Goal: Task Accomplishment & Management: Complete application form

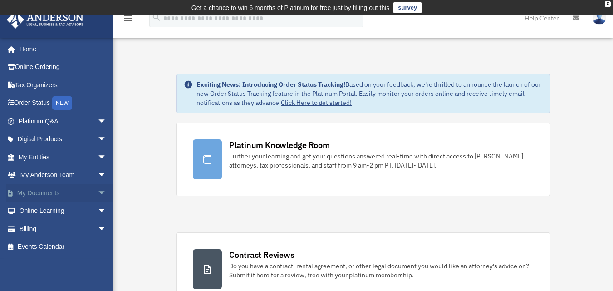
click at [55, 188] on link "My Documents arrow_drop_down" at bounding box center [63, 193] width 114 height 18
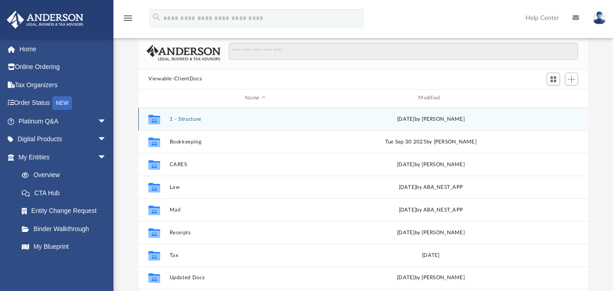
scroll to position [91, 0]
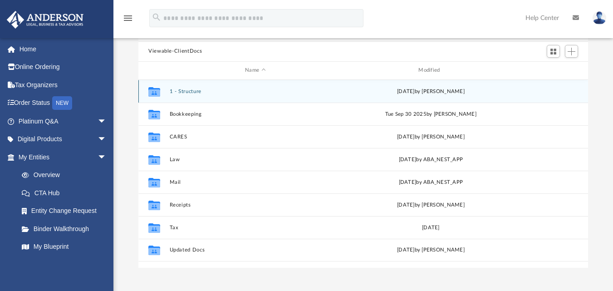
click at [182, 94] on button "1 - Structure" at bounding box center [256, 91] width 172 height 6
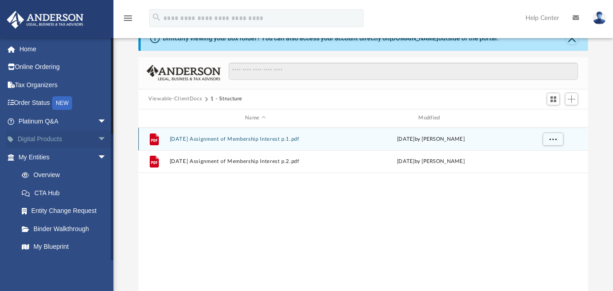
scroll to position [0, 0]
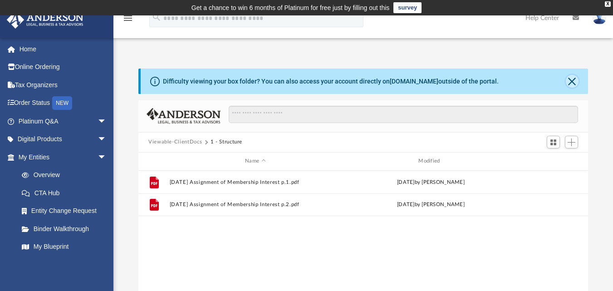
click at [575, 81] on button "Close" at bounding box center [572, 81] width 13 height 13
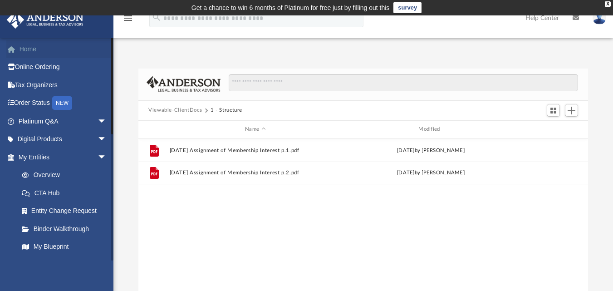
click at [40, 53] on link "Home" at bounding box center [63, 49] width 114 height 18
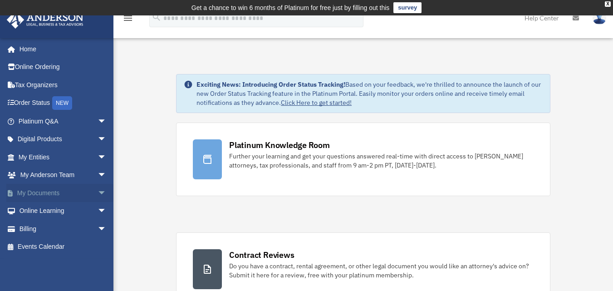
click at [36, 192] on link "My Documents arrow_drop_down" at bounding box center [63, 193] width 114 height 18
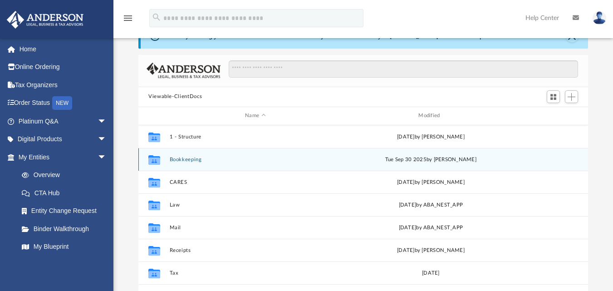
scroll to position [91, 0]
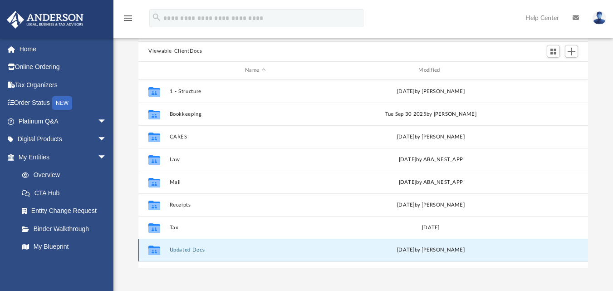
click at [176, 250] on button "Updated Docs" at bounding box center [256, 250] width 172 height 6
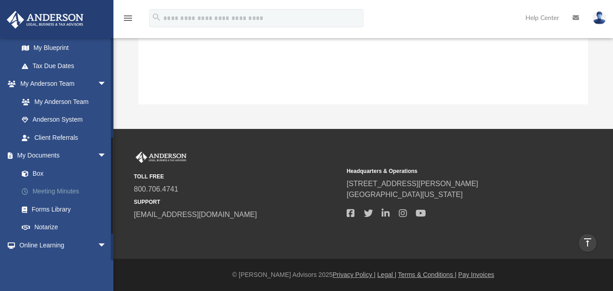
scroll to position [193, 0]
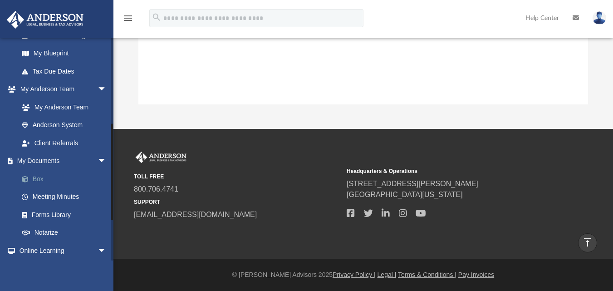
click at [51, 176] on link "Box" at bounding box center [67, 179] width 108 height 18
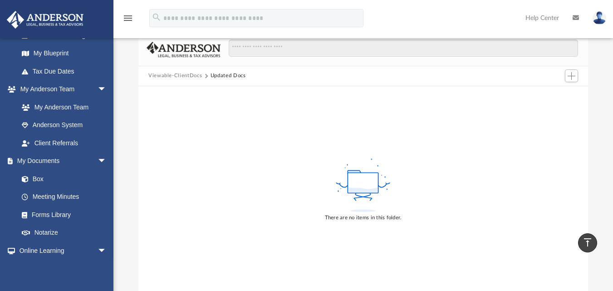
scroll to position [0, 0]
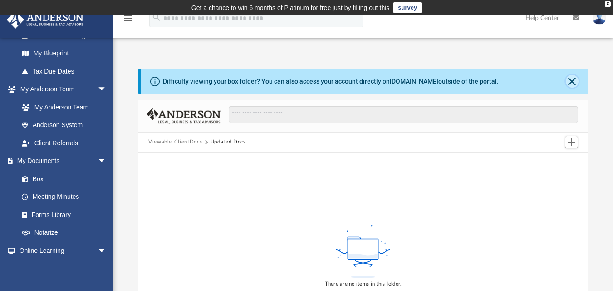
click at [572, 84] on button "Close" at bounding box center [572, 81] width 13 height 13
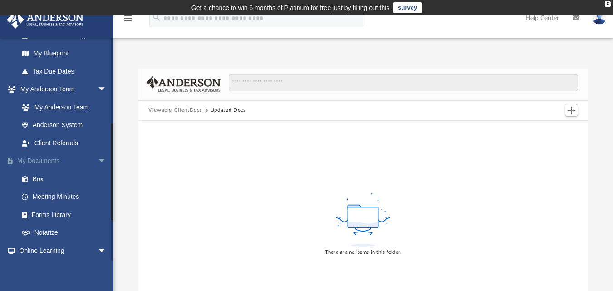
click at [55, 165] on link "My Documents arrow_drop_down" at bounding box center [63, 161] width 114 height 18
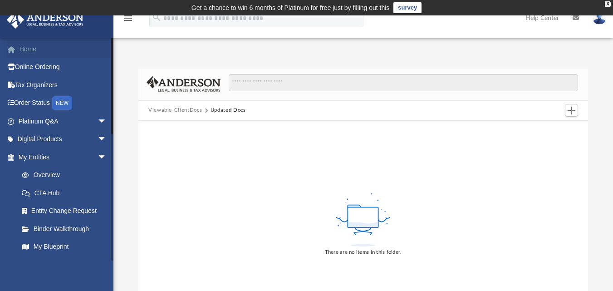
click at [30, 46] on link "Home" at bounding box center [63, 49] width 114 height 18
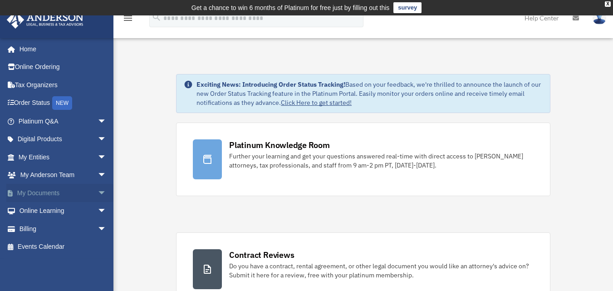
click at [36, 191] on link "My Documents arrow_drop_down" at bounding box center [63, 193] width 114 height 18
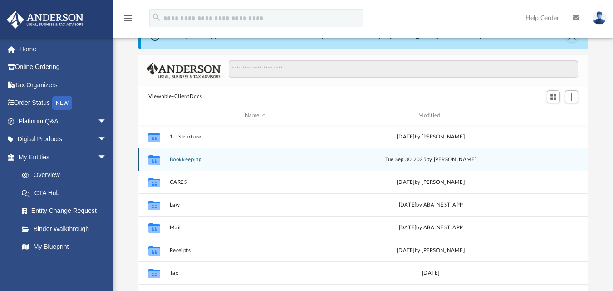
scroll to position [91, 0]
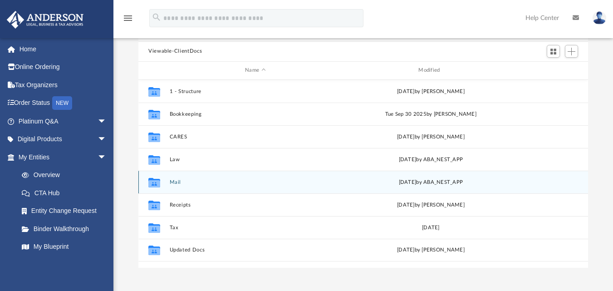
click at [150, 183] on icon "grid" at bounding box center [154, 183] width 12 height 7
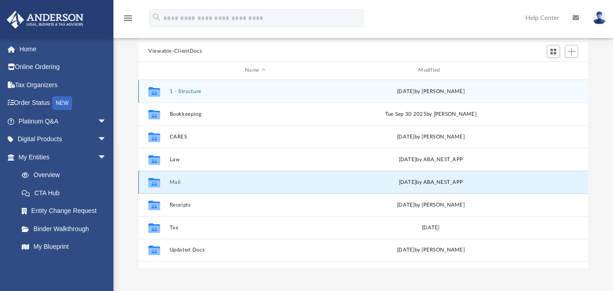
click at [151, 183] on icon "grid" at bounding box center [154, 183] width 12 height 7
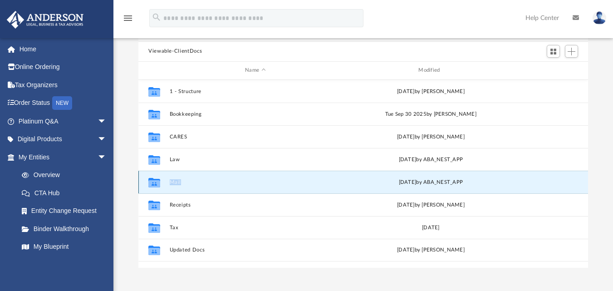
click at [234, 182] on button "Mail" at bounding box center [256, 182] width 172 height 6
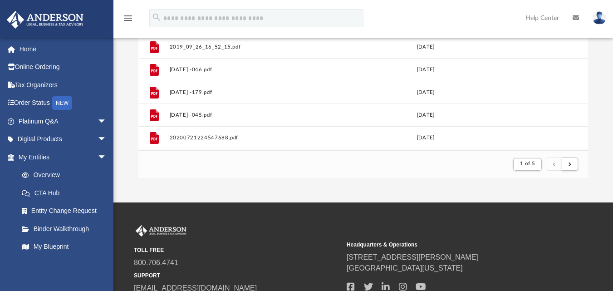
scroll to position [182, 0]
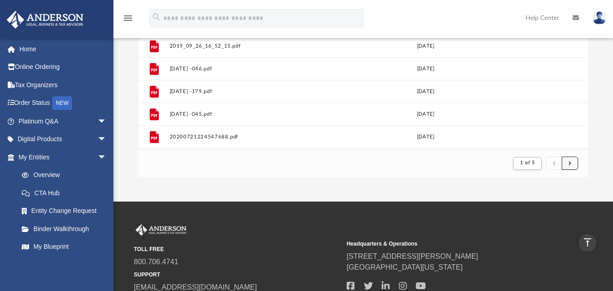
click at [567, 162] on button "submit" at bounding box center [570, 163] width 16 height 13
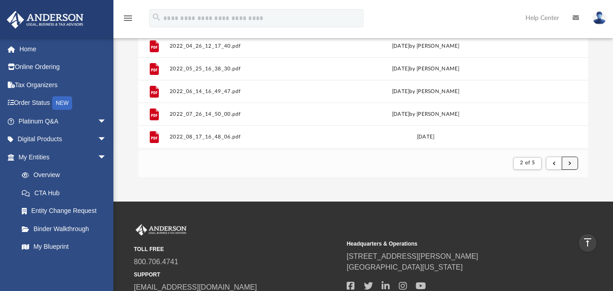
click at [570, 162] on span "submit" at bounding box center [570, 162] width 3 height 5
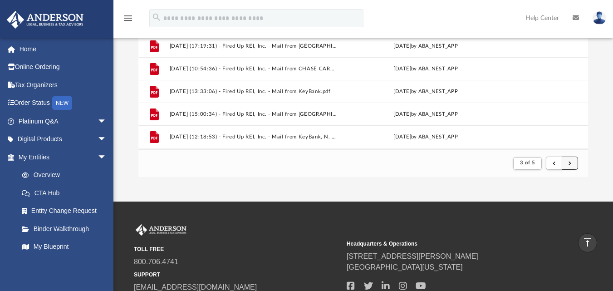
click at [570, 162] on span "submit" at bounding box center [570, 162] width 3 height 5
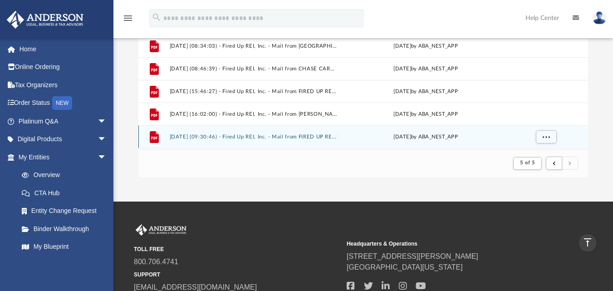
click at [358, 139] on div "Fri Jul 11 2025 by ABA_NEST_APP" at bounding box center [426, 137] width 168 height 8
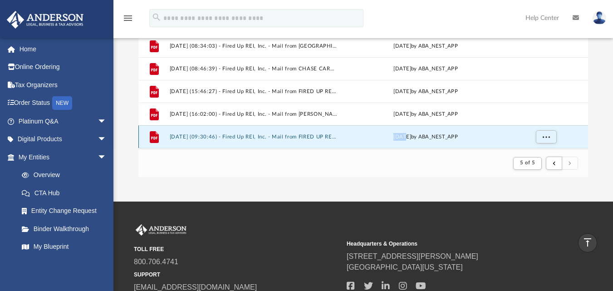
click at [358, 139] on div "Fri Jul 11 2025 by ABA_NEST_APP" at bounding box center [426, 137] width 168 height 8
click at [156, 137] on icon "grid" at bounding box center [154, 137] width 6 height 3
click at [190, 137] on button "2025.07.11 (09:30:46) - Fired Up REI, Inc. - Mail from FIRED UP REI INC.pdf" at bounding box center [254, 137] width 168 height 6
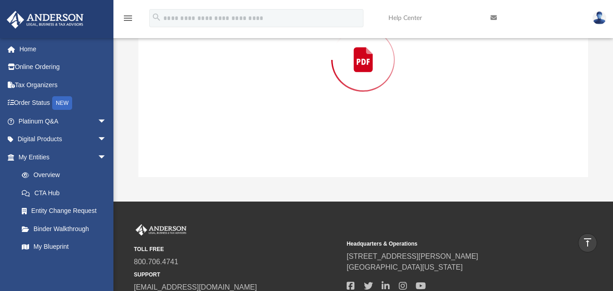
scroll to position [100, 0]
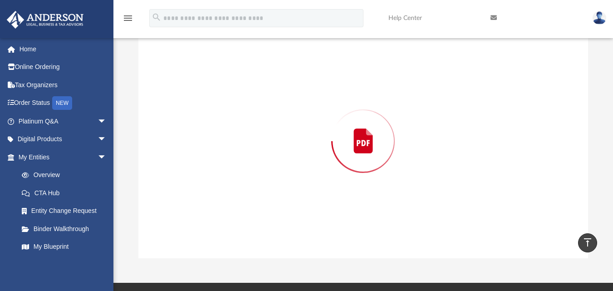
click at [190, 137] on div "Preview" at bounding box center [363, 141] width 450 height 234
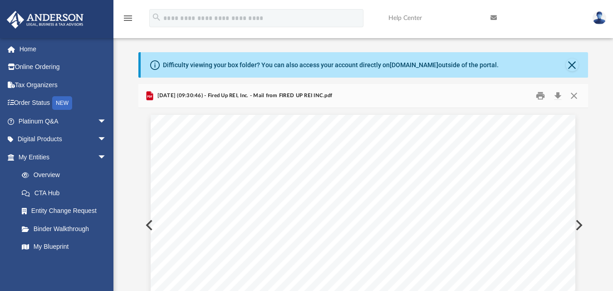
scroll to position [0, 0]
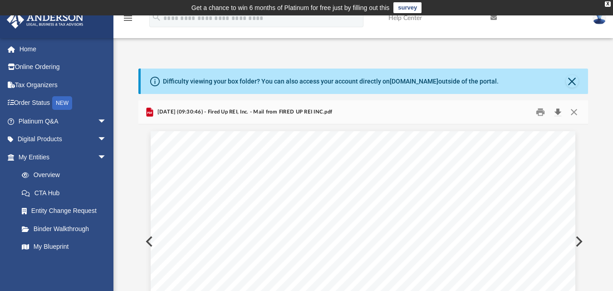
click at [561, 111] on button "Download" at bounding box center [558, 112] width 16 height 14
click at [574, 109] on button "Close" at bounding box center [574, 112] width 16 height 14
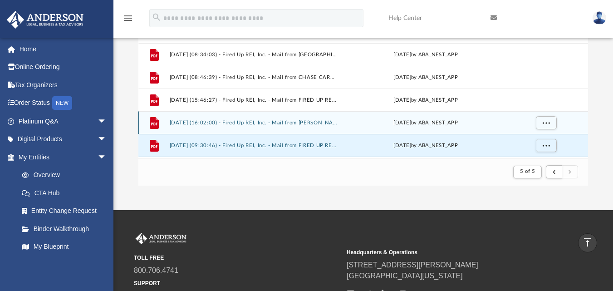
click at [213, 121] on button "2025.07.07 (16:02:00) - Fired Up REI, Inc. - Mail from Linda Hjelle, Assessor.p…" at bounding box center [254, 122] width 168 height 6
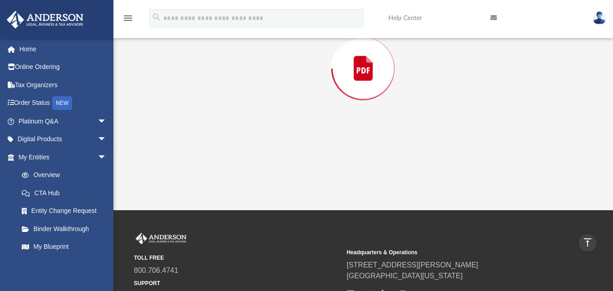
scroll to position [100, 0]
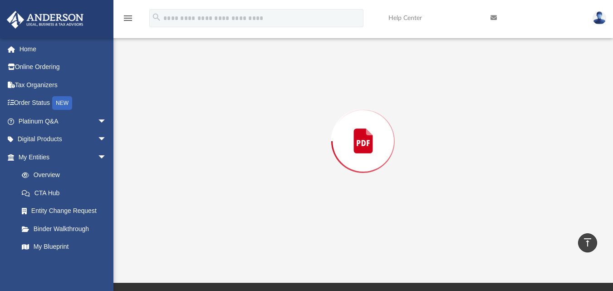
click at [213, 121] on div "Preview" at bounding box center [363, 141] width 450 height 234
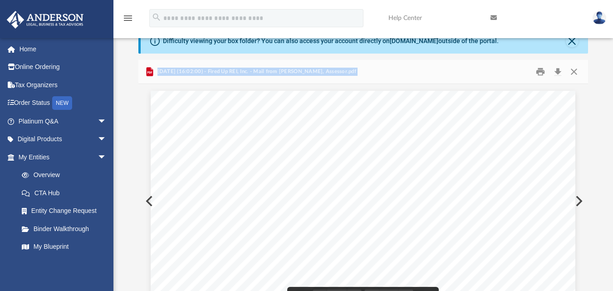
scroll to position [0, 0]
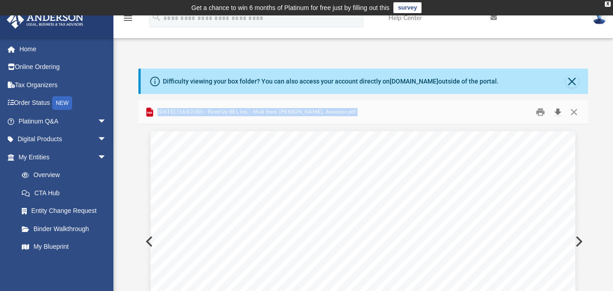
click at [559, 110] on button "Download" at bounding box center [558, 112] width 16 height 14
click at [574, 113] on button "Close" at bounding box center [574, 112] width 16 height 14
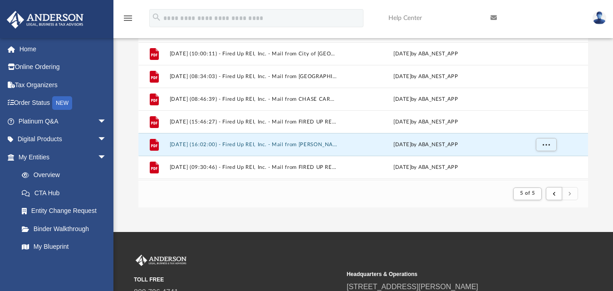
scroll to position [152, 0]
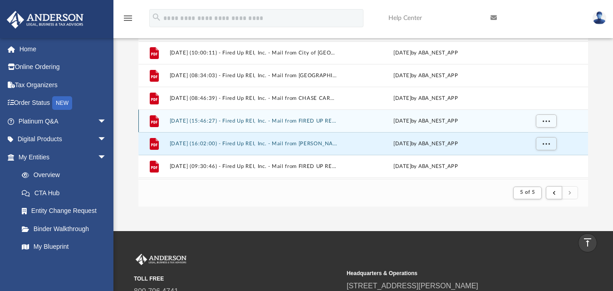
click at [237, 121] on button "2025.06.30 (15:46:27) - Fired Up REI, Inc. - Mail from FIRED UP REI INC.pdf" at bounding box center [254, 121] width 168 height 6
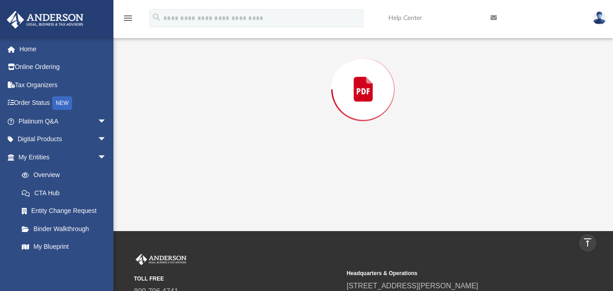
scroll to position [100, 0]
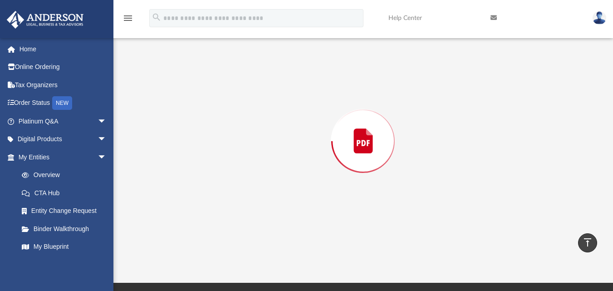
click at [237, 121] on div "Preview" at bounding box center [363, 141] width 450 height 234
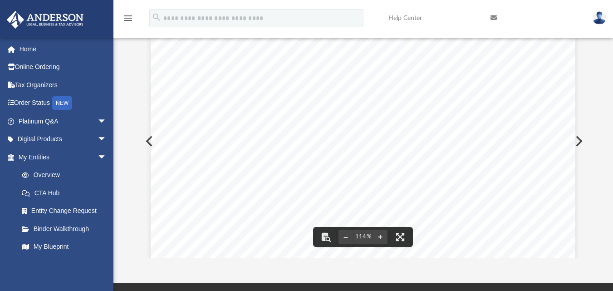
scroll to position [0, 0]
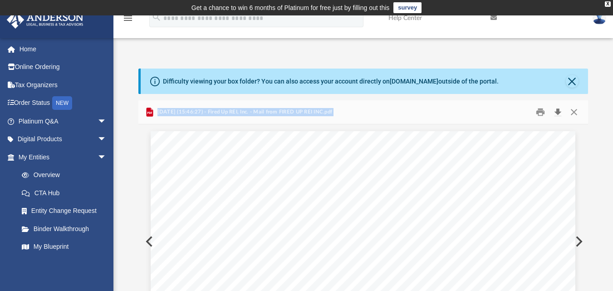
click at [558, 113] on button "Download" at bounding box center [558, 112] width 16 height 14
click at [574, 114] on button "Close" at bounding box center [574, 112] width 16 height 14
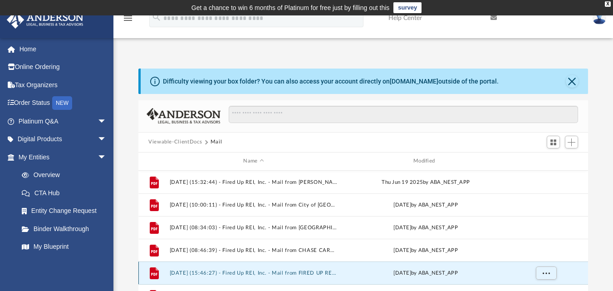
click at [327, 275] on button "2025.06.30 (15:46:27) - Fired Up REI, Inc. - Mail from FIRED UP REI INC.pdf" at bounding box center [254, 273] width 168 height 6
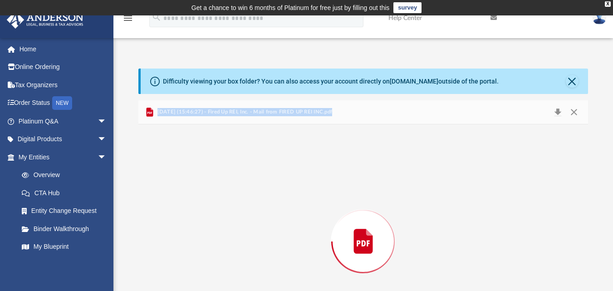
scroll to position [68, 0]
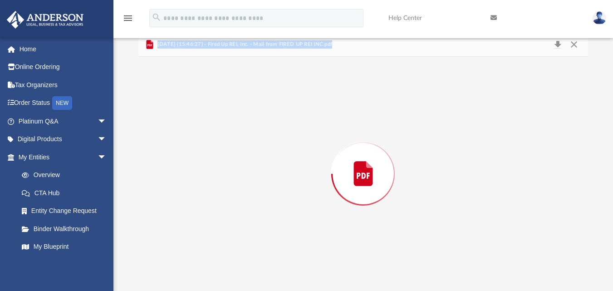
click at [327, 275] on div "Preview" at bounding box center [363, 174] width 450 height 234
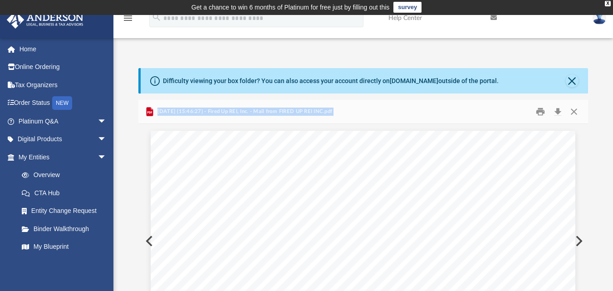
scroll to position [0, 0]
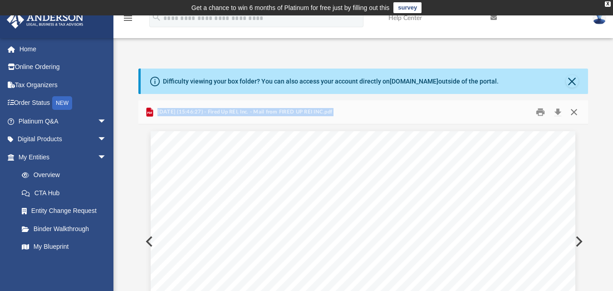
click at [574, 111] on button "Close" at bounding box center [574, 112] width 16 height 14
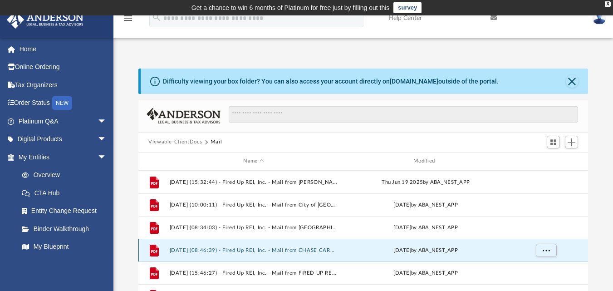
click at [290, 250] on button "2025.06.26 (08:46:39) - Fired Up REI, Inc. - Mail from CHASE CARD SERVICES.pdf" at bounding box center [254, 250] width 168 height 6
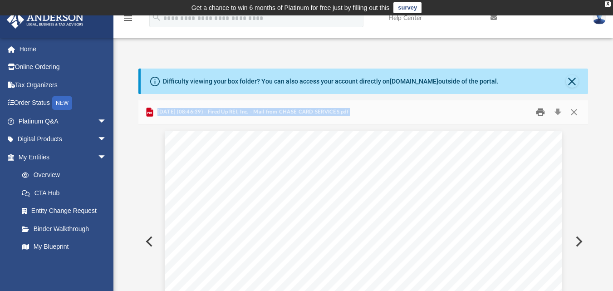
click at [543, 113] on button "Print" at bounding box center [541, 112] width 18 height 14
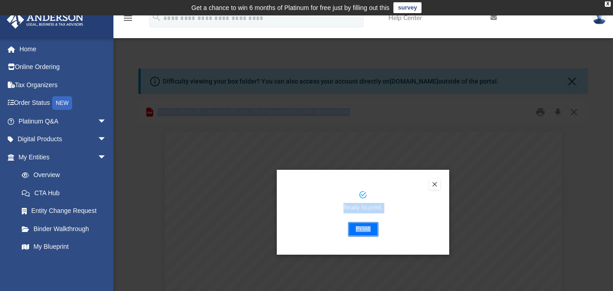
click at [368, 227] on button "Print" at bounding box center [363, 229] width 30 height 15
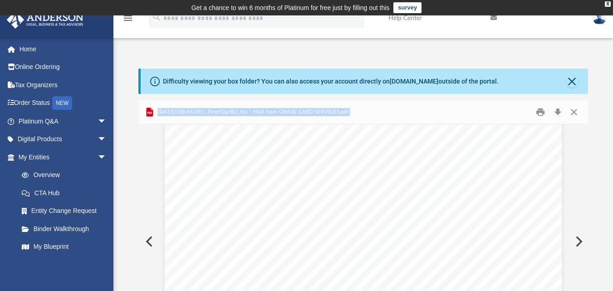
scroll to position [227, 0]
click at [577, 112] on button "Close" at bounding box center [574, 112] width 16 height 14
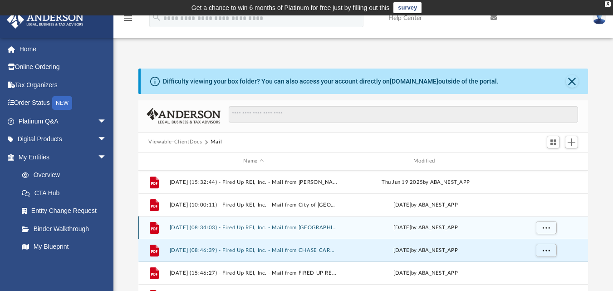
click at [281, 226] on button "2025.06.26 (08:34:03) - Fired Up REI, Inc. - Mail from Snohomish County PUD Pub…" at bounding box center [254, 227] width 168 height 6
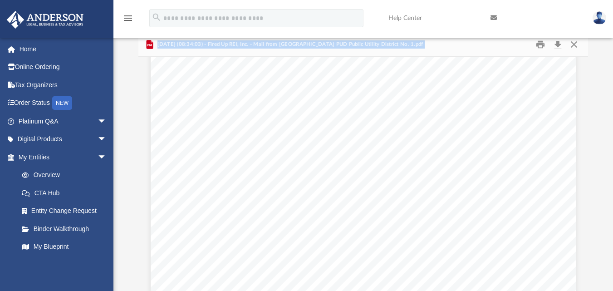
scroll to position [772, 0]
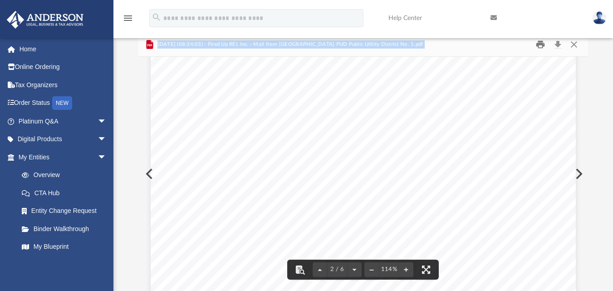
click at [540, 44] on button "Print" at bounding box center [541, 44] width 18 height 14
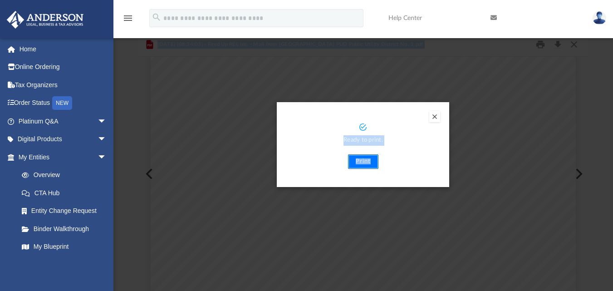
click at [366, 162] on button "Print" at bounding box center [363, 161] width 30 height 15
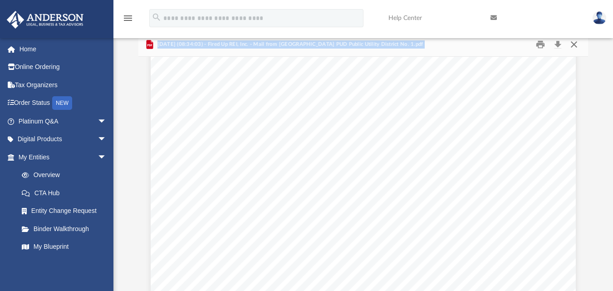
click at [575, 45] on button "Close" at bounding box center [574, 44] width 16 height 14
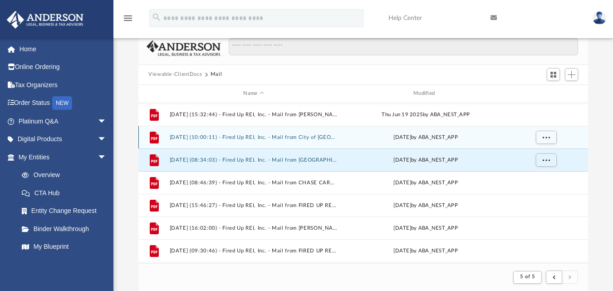
click at [317, 138] on button "2025.06.20 (10:00:11) - Fired Up REI, Inc. - Mail from City of Marysville.pdf" at bounding box center [254, 137] width 168 height 6
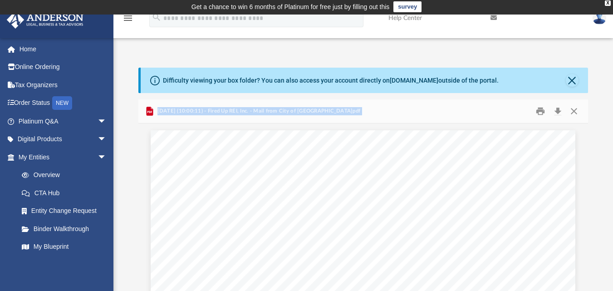
scroll to position [0, 0]
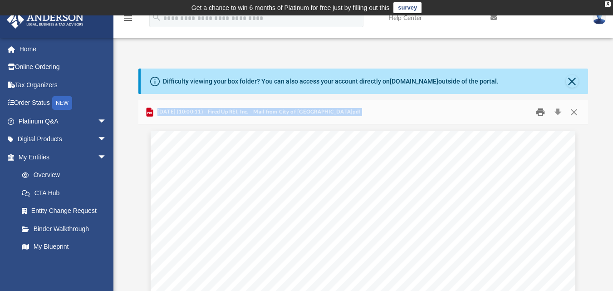
click at [539, 113] on button "Print" at bounding box center [541, 112] width 18 height 14
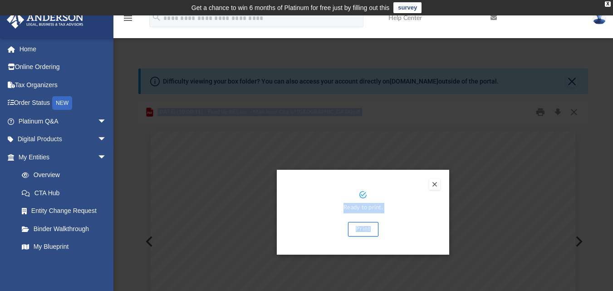
click at [435, 183] on button "Preview" at bounding box center [435, 184] width 11 height 11
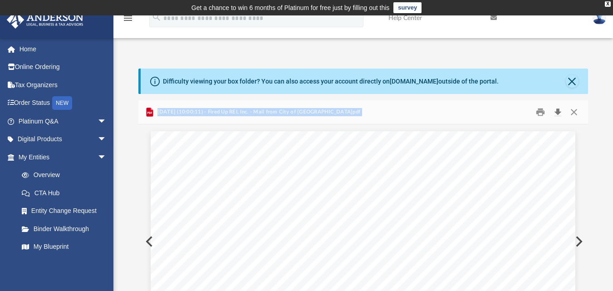
click at [560, 110] on button "Download" at bounding box center [558, 112] width 16 height 14
click at [574, 80] on button "Close" at bounding box center [572, 81] width 13 height 13
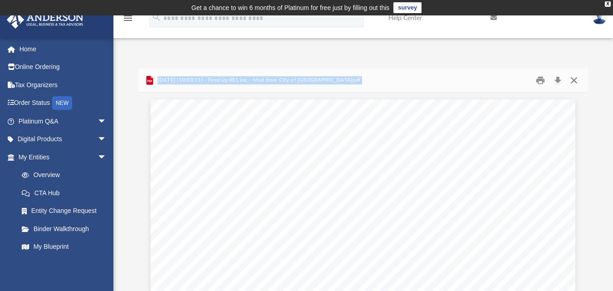
click at [574, 79] on button "Close" at bounding box center [574, 80] width 16 height 14
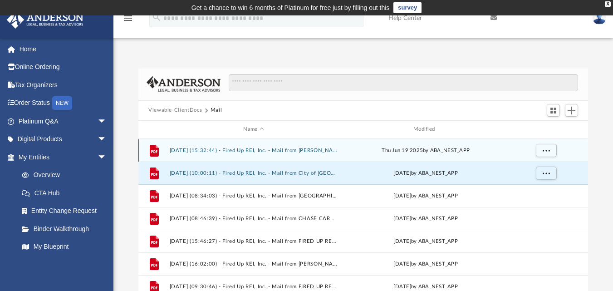
click at [346, 153] on div "Thu Jun 19 2025 by ABA_NEST_APP" at bounding box center [426, 150] width 168 height 8
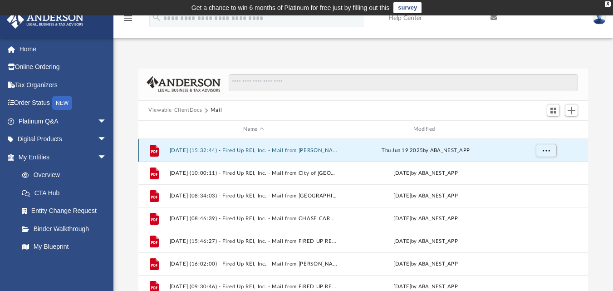
click at [288, 148] on button "2025.06.19 (15:32:44) - Fired Up REI, Inc. - Mail from DARLENE ELAINE GRINDE.pdf" at bounding box center [254, 150] width 168 height 6
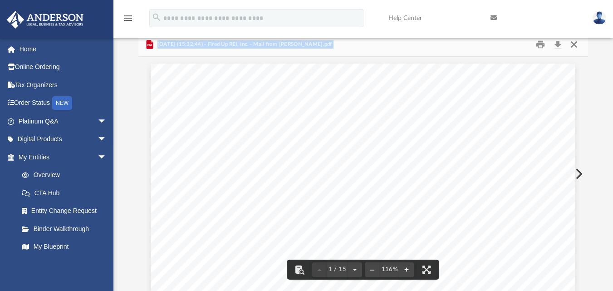
click at [576, 45] on button "Close" at bounding box center [574, 44] width 16 height 14
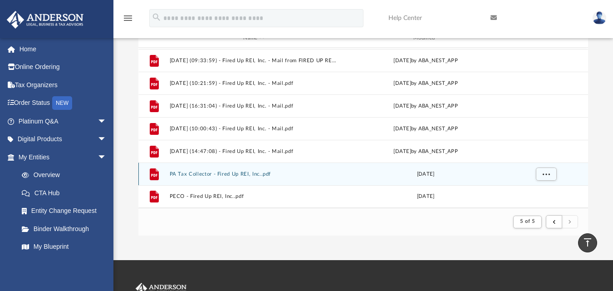
scroll to position [86, 0]
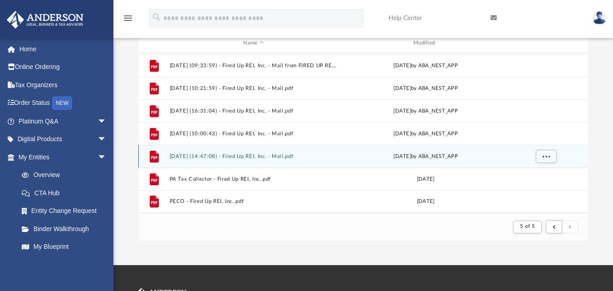
click at [289, 154] on button "2025.09.29 (14:47:08) - Fired Up REI, Inc. - Mail.pdf" at bounding box center [254, 156] width 168 height 6
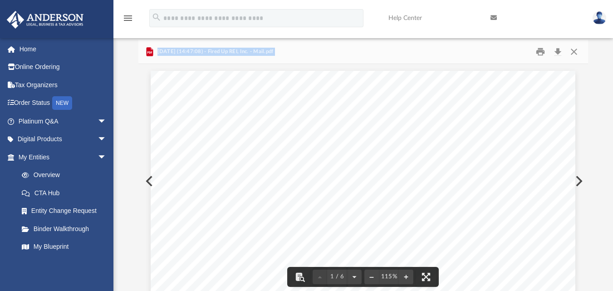
scroll to position [0, 0]
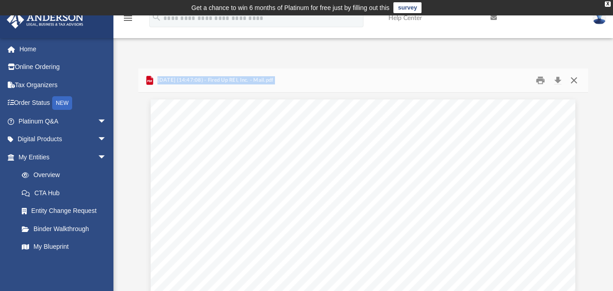
click at [572, 79] on button "Close" at bounding box center [574, 80] width 16 height 14
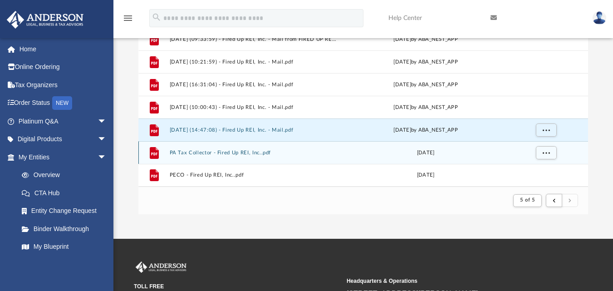
scroll to position [136, 0]
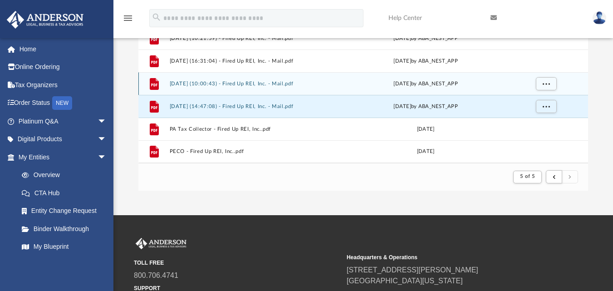
click at [282, 84] on button "2025.09.25 (10:00:43) - Fired Up REI, Inc. - Mail.pdf" at bounding box center [254, 83] width 168 height 6
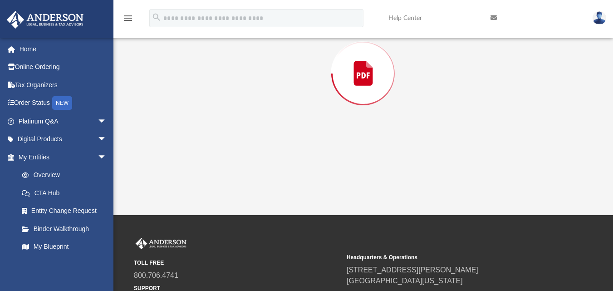
scroll to position [69, 0]
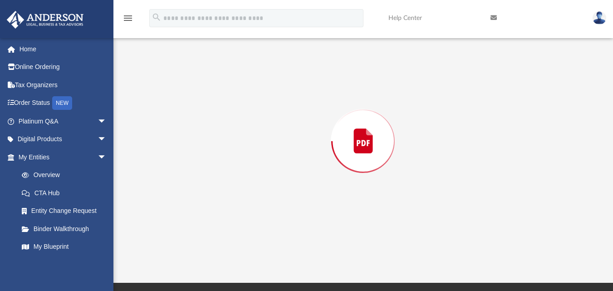
click at [282, 84] on div "Preview" at bounding box center [363, 141] width 450 height 234
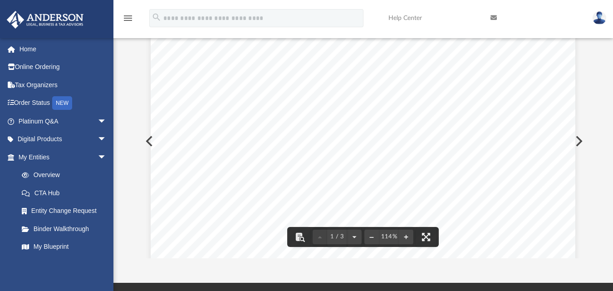
scroll to position [0, 0]
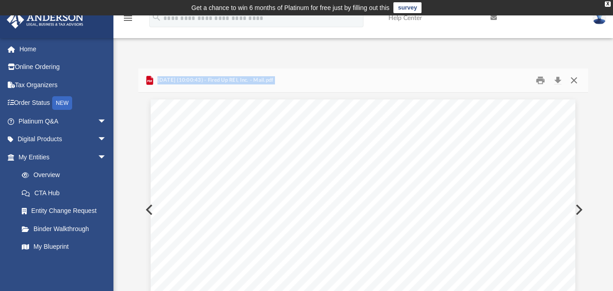
click at [577, 79] on button "Close" at bounding box center [574, 80] width 16 height 14
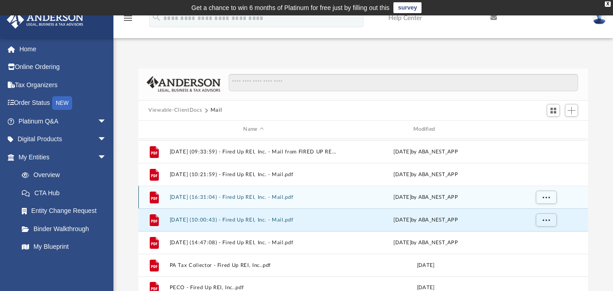
click at [285, 197] on button "2025.09.22 (16:31:04) - Fired Up REI, Inc. - Mail.pdf" at bounding box center [254, 197] width 168 height 6
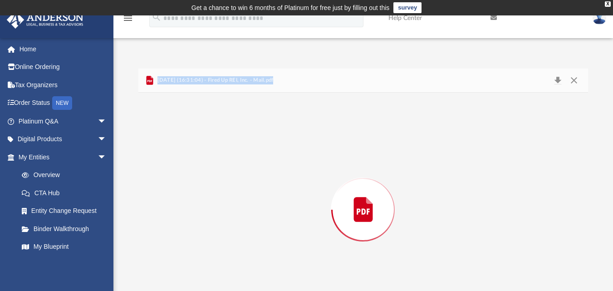
scroll to position [36, 0]
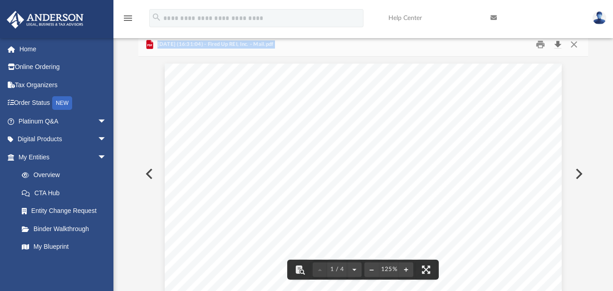
click at [559, 43] on button "Download" at bounding box center [558, 44] width 16 height 14
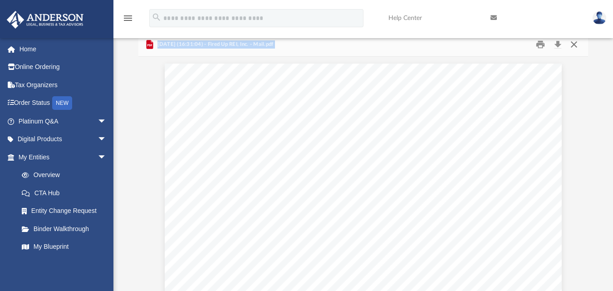
click at [574, 43] on button "Close" at bounding box center [574, 44] width 16 height 14
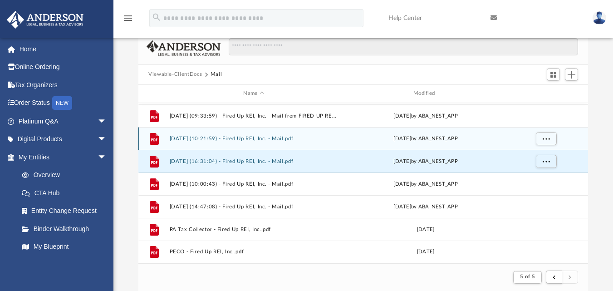
click at [337, 139] on button "2025.09.17 (10:21:59) - Fired Up REI, Inc. - Mail.pdf" at bounding box center [254, 138] width 168 height 6
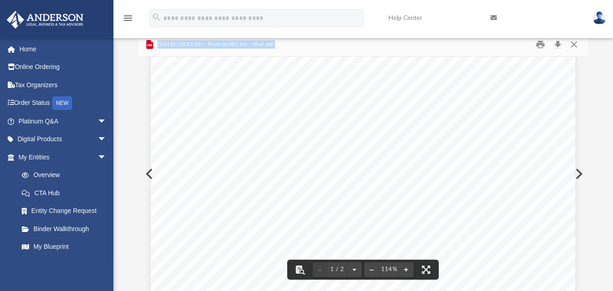
scroll to position [182, 0]
click at [575, 46] on button "Close" at bounding box center [574, 44] width 16 height 14
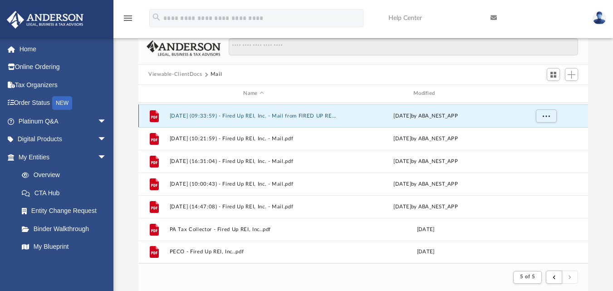
click at [315, 114] on button "2025.09.17 (09:33:59) - Fired Up REI, Inc. - Mail from FIRED UP REI INC.pdf" at bounding box center [254, 116] width 168 height 6
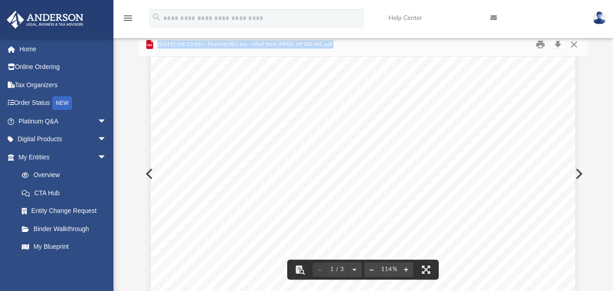
scroll to position [0, 0]
click at [559, 44] on button "Download" at bounding box center [558, 44] width 16 height 14
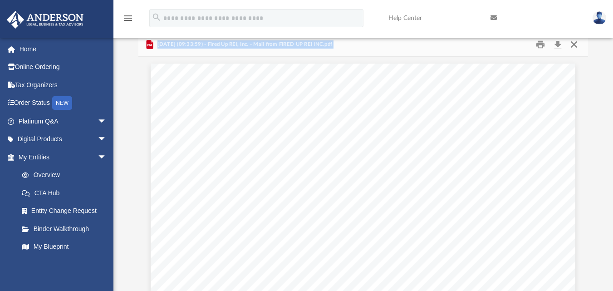
click at [573, 44] on button "Close" at bounding box center [574, 44] width 16 height 14
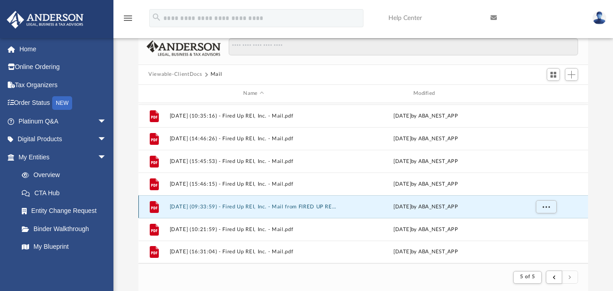
scroll to position [453, 0]
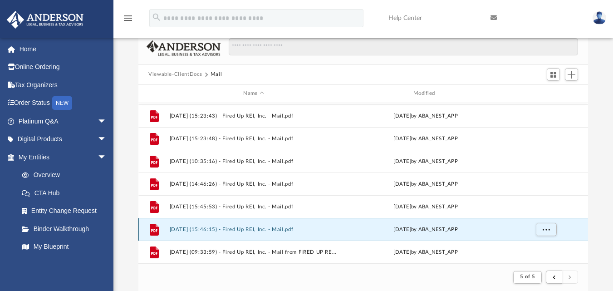
click at [302, 232] on button "2025.09.16 (15:46:15) - Fired Up REI, Inc. - Mail.pdf" at bounding box center [254, 229] width 168 height 6
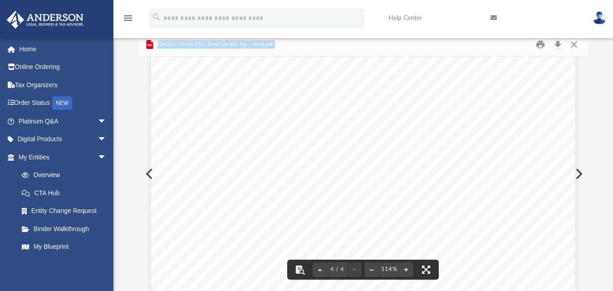
scroll to position [2225, 0]
click at [543, 42] on button "Print" at bounding box center [541, 44] width 18 height 14
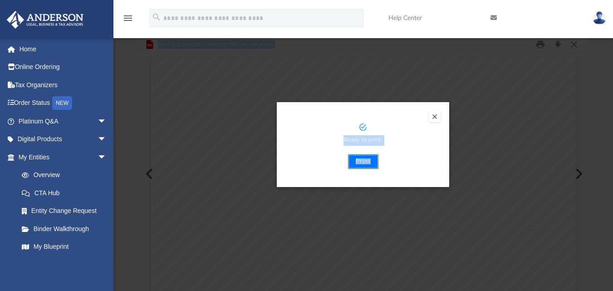
click at [365, 162] on button "Print" at bounding box center [363, 161] width 30 height 15
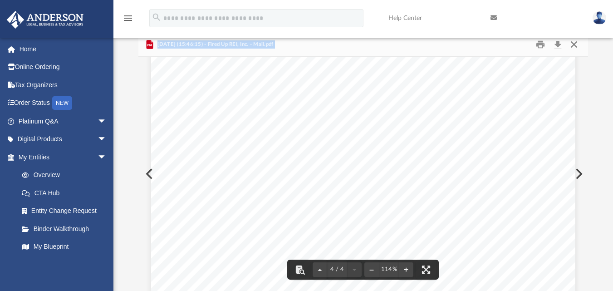
click at [573, 43] on button "Close" at bounding box center [574, 44] width 16 height 14
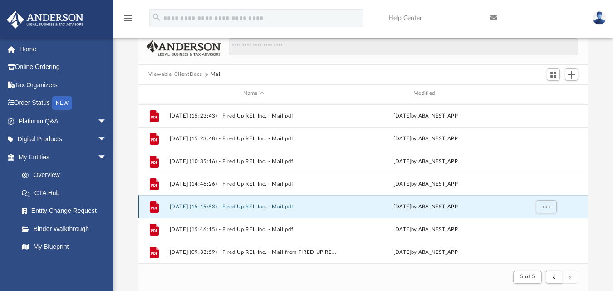
click at [286, 209] on button "2025.09.16 (15:45:53) - Fired Up REI, Inc. - Mail.pdf" at bounding box center [254, 206] width 168 height 6
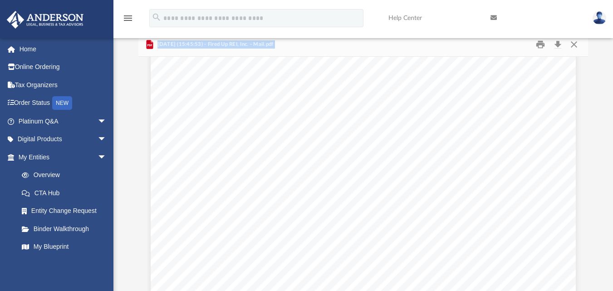
scroll to position [879, 0]
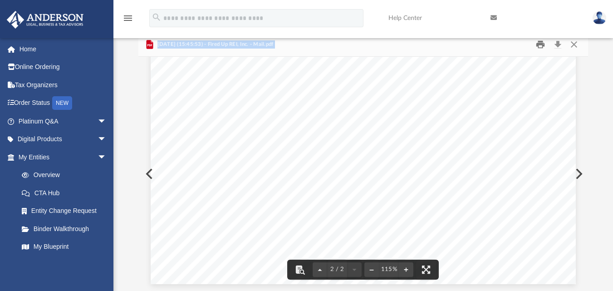
click at [542, 46] on button "Print" at bounding box center [541, 44] width 18 height 14
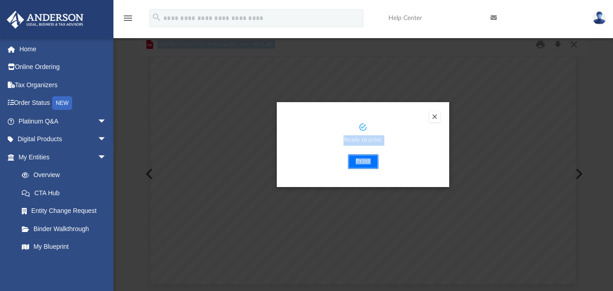
click at [361, 165] on button "Print" at bounding box center [363, 161] width 30 height 15
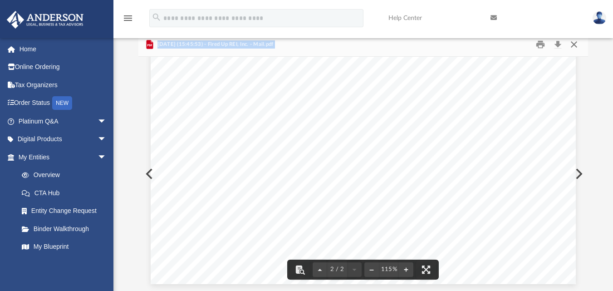
click at [574, 44] on button "Close" at bounding box center [574, 44] width 16 height 14
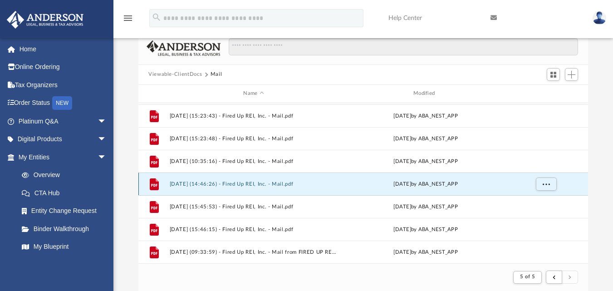
click at [310, 182] on button "2025.09.16 (14:46:26) - Fired Up REI, Inc. - Mail.pdf" at bounding box center [254, 184] width 168 height 6
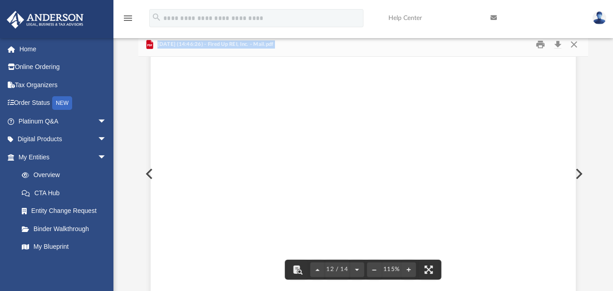
scroll to position [6266, 0]
click at [560, 42] on button "Download" at bounding box center [558, 44] width 16 height 14
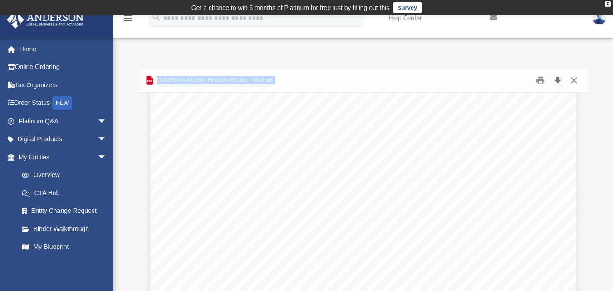
scroll to position [3451, 0]
click at [540, 80] on button "Print" at bounding box center [541, 80] width 18 height 14
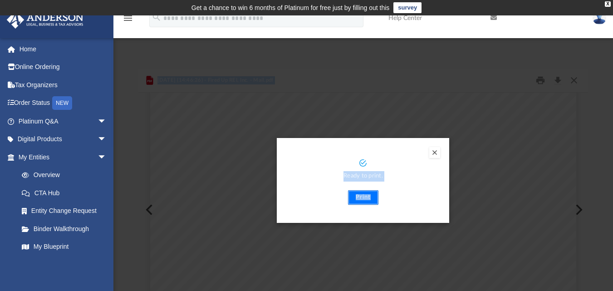
click at [357, 197] on button "Print" at bounding box center [363, 197] width 30 height 15
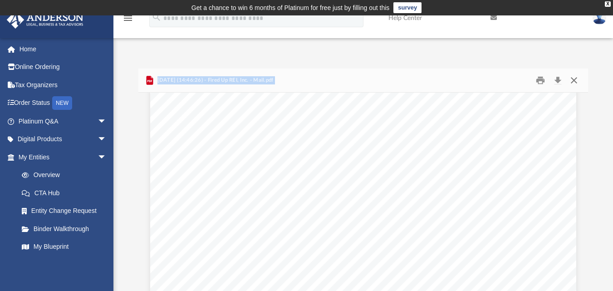
click at [574, 79] on button "Close" at bounding box center [574, 80] width 16 height 14
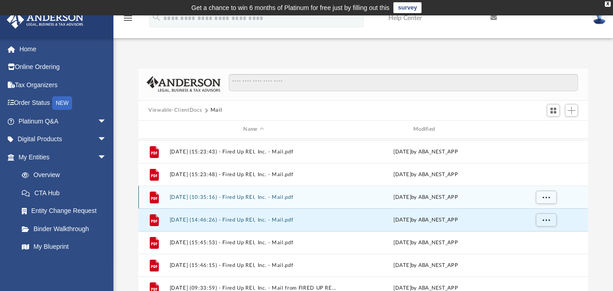
click at [409, 196] on div "Tue Sep 16 2025 by ABA_NEST_APP" at bounding box center [426, 197] width 168 height 8
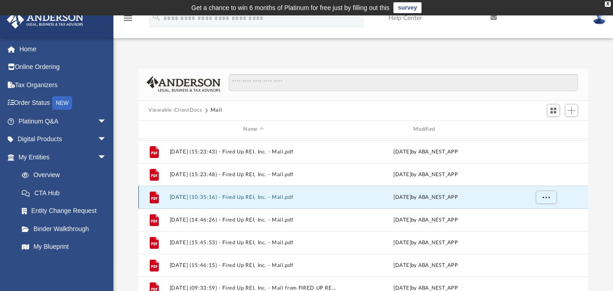
click at [291, 198] on button "2025.09.16 (10:35:16) - Fired Up REI, Inc. - Mail.pdf" at bounding box center [254, 197] width 168 height 6
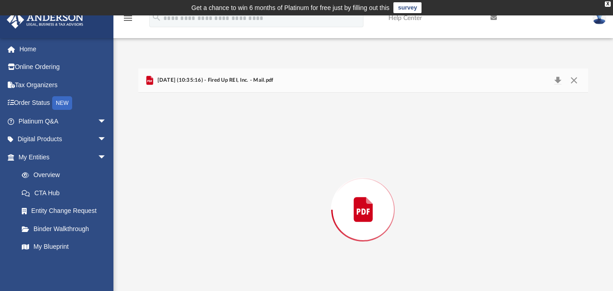
scroll to position [36, 0]
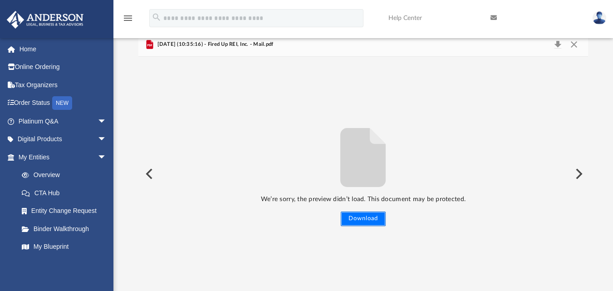
click at [381, 219] on button "Download" at bounding box center [363, 219] width 45 height 15
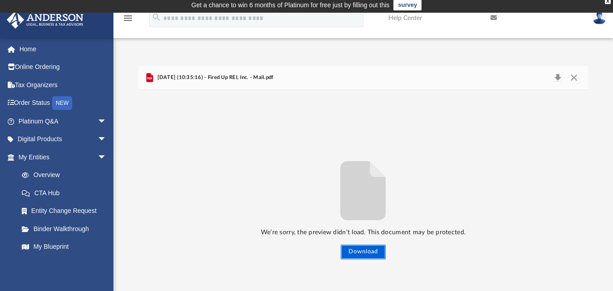
scroll to position [0, 0]
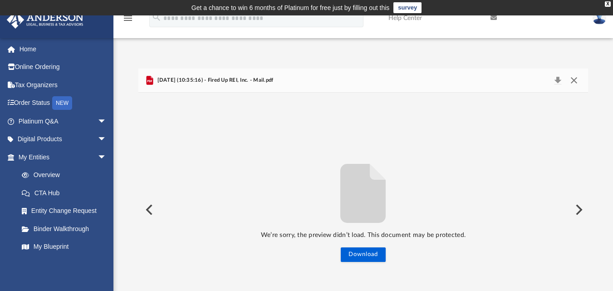
click at [573, 80] on button "Close" at bounding box center [574, 80] width 16 height 13
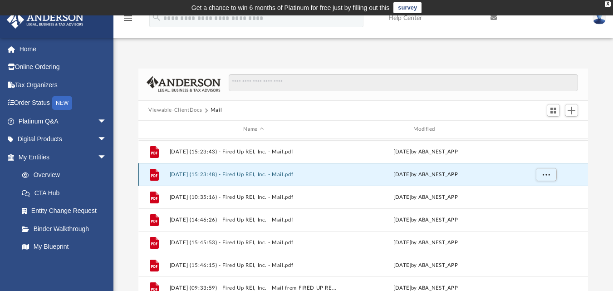
click at [277, 175] on button "2025.09.15 (15:23:48) - Fired Up REI, Inc. - Mail.pdf" at bounding box center [254, 174] width 168 height 6
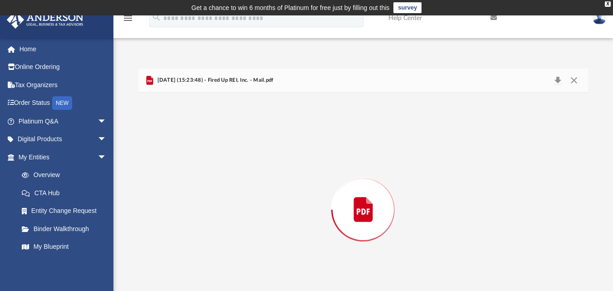
scroll to position [36, 0]
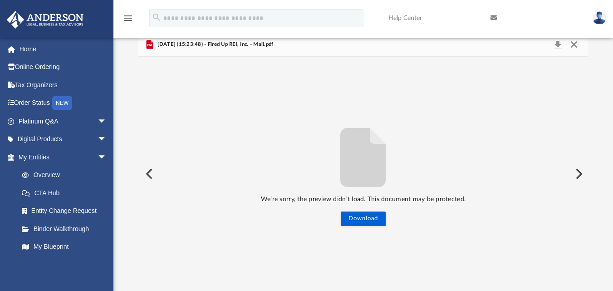
click at [572, 45] on button "Close" at bounding box center [574, 44] width 16 height 13
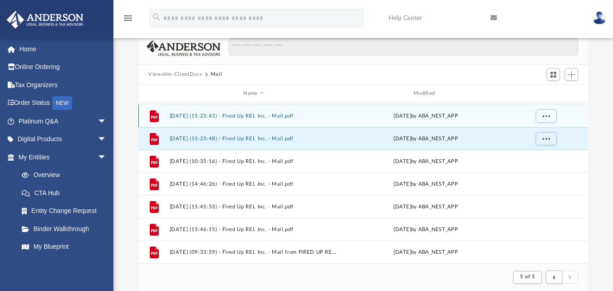
click at [312, 119] on button "2025.09.15 (15:23:43) - Fired Up REI, Inc. - Mail.pdf" at bounding box center [254, 116] width 168 height 6
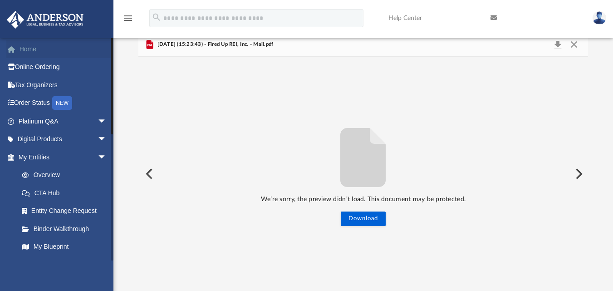
click at [35, 52] on link "Home" at bounding box center [63, 49] width 114 height 18
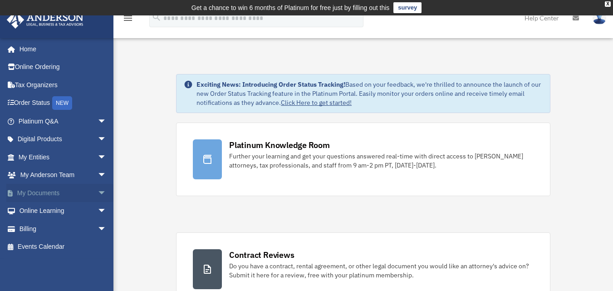
click at [28, 188] on link "My Documents arrow_drop_down" at bounding box center [63, 193] width 114 height 18
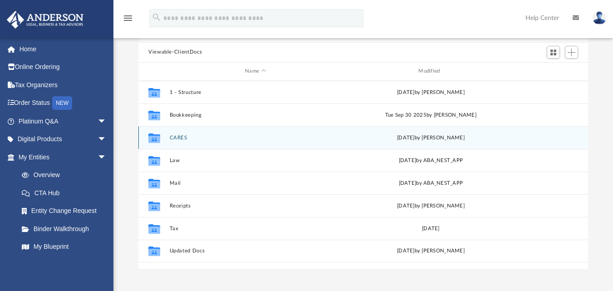
scroll to position [91, 0]
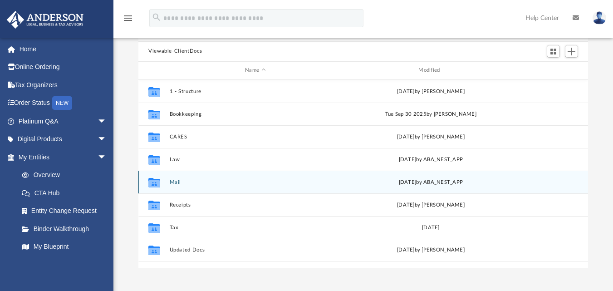
click at [157, 183] on icon "grid" at bounding box center [154, 183] width 12 height 7
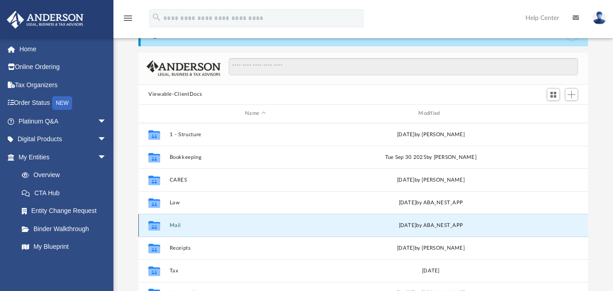
scroll to position [0, 0]
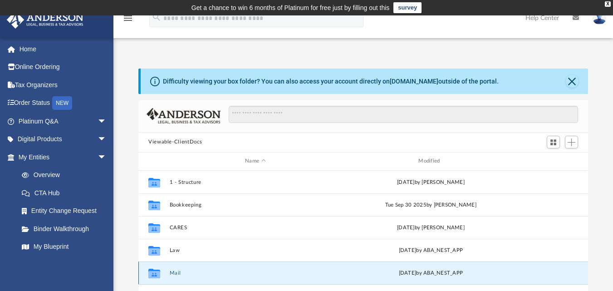
click at [181, 272] on button "Mail" at bounding box center [256, 273] width 172 height 6
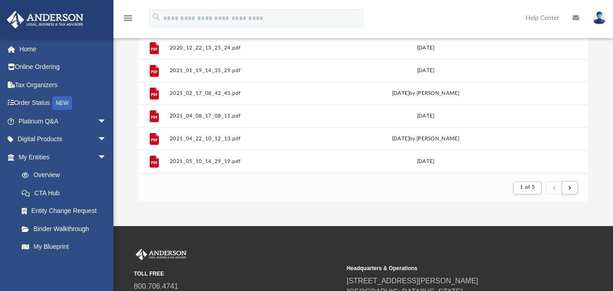
scroll to position [158, 0]
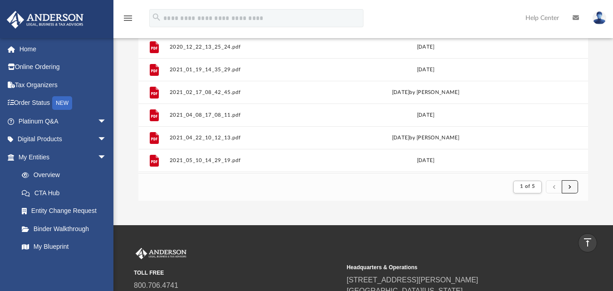
click at [568, 184] on button "submit" at bounding box center [570, 186] width 16 height 13
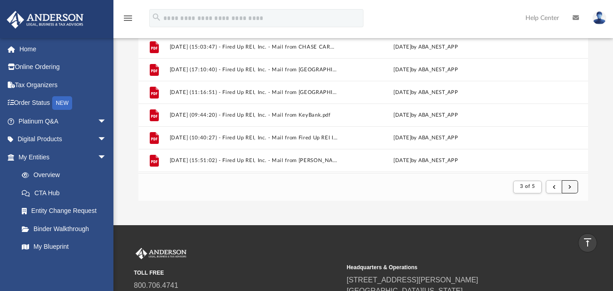
click at [568, 184] on button "submit" at bounding box center [570, 186] width 16 height 13
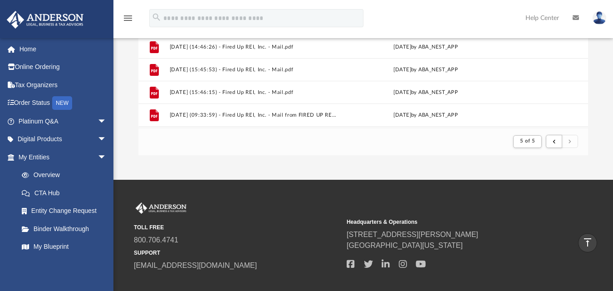
scroll to position [409, 0]
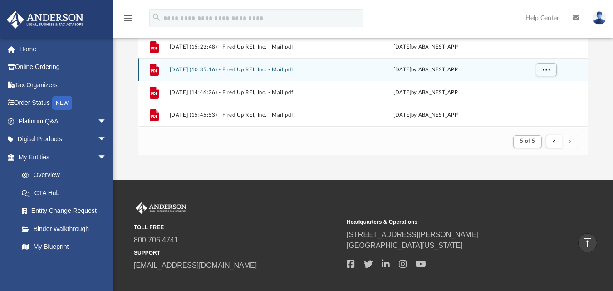
click at [225, 72] on button "2025.09.16 (10:35:16) - Fired Up REI, Inc. - Mail.pdf" at bounding box center [254, 69] width 168 height 6
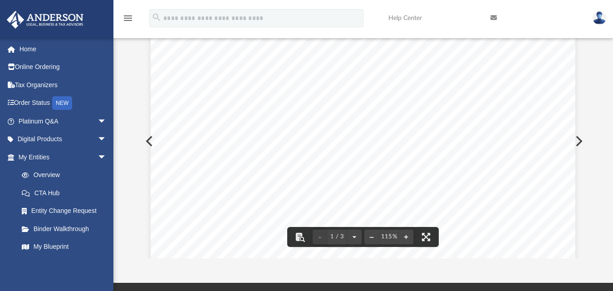
scroll to position [0, 0]
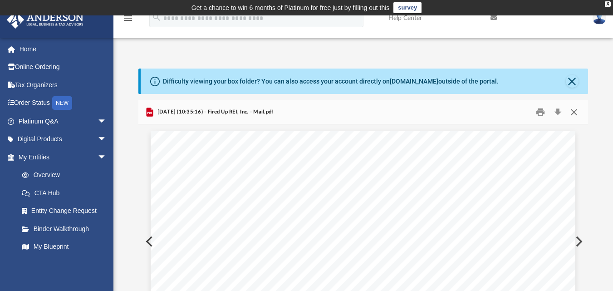
click at [574, 110] on button "Close" at bounding box center [574, 112] width 16 height 14
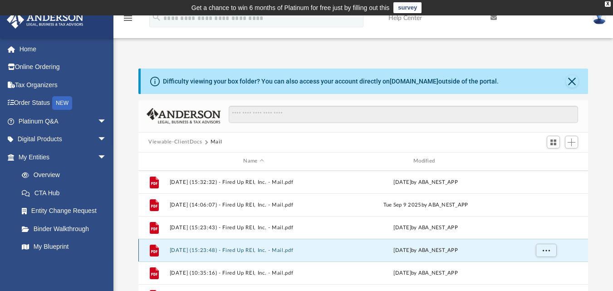
click at [297, 251] on button "2025.09.15 (15:23:48) - Fired Up REI, Inc. - Mail.pdf" at bounding box center [254, 250] width 168 height 6
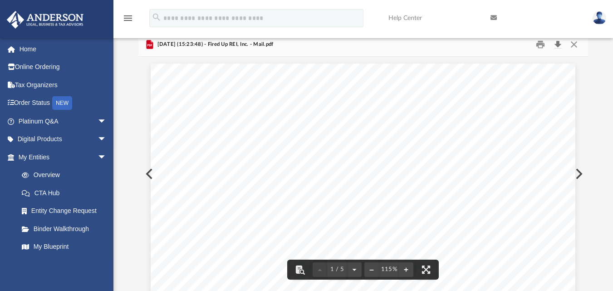
click at [560, 45] on button "Download" at bounding box center [558, 44] width 16 height 14
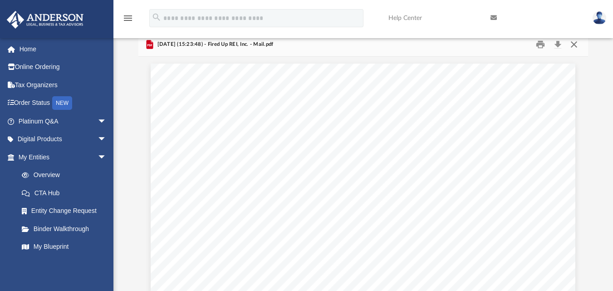
click at [573, 43] on button "Close" at bounding box center [574, 44] width 16 height 14
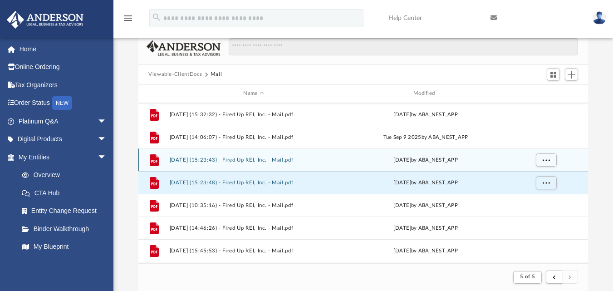
click at [274, 161] on button "2025.09.15 (15:23:43) - Fired Up REI, Inc. - Mail.pdf" at bounding box center [254, 160] width 168 height 6
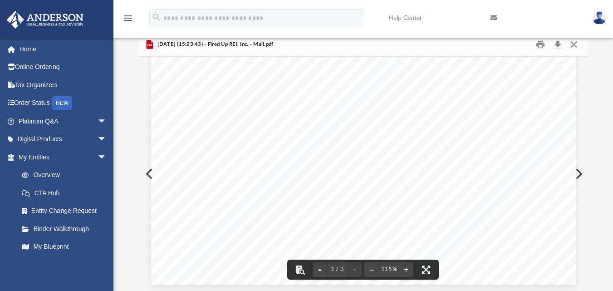
scroll to position [1452, 0]
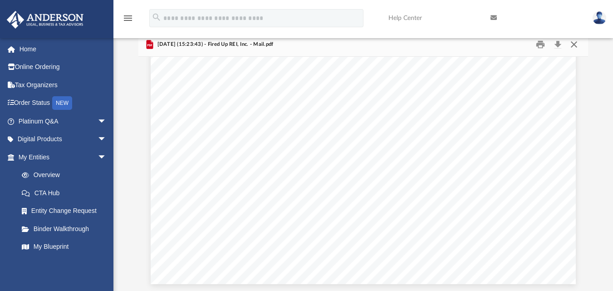
click at [575, 46] on button "Close" at bounding box center [574, 44] width 16 height 14
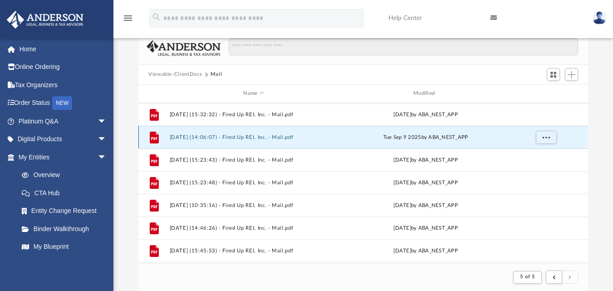
click at [259, 137] on button "2025.09.09 (14:06:07) - Fired Up REI, Inc. - Mail.pdf" at bounding box center [254, 137] width 168 height 6
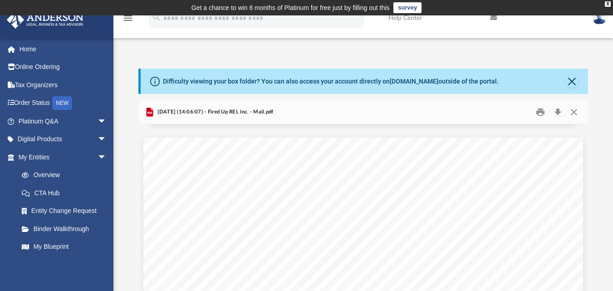
scroll to position [1133, 0]
click at [537, 111] on button "Print" at bounding box center [541, 112] width 18 height 14
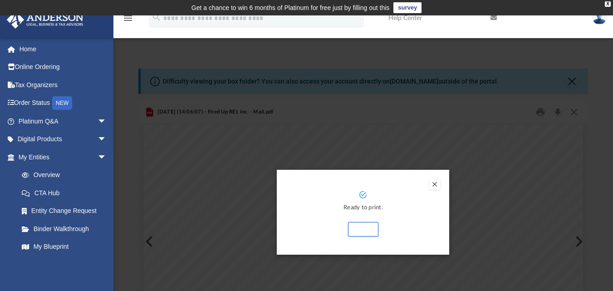
click at [437, 183] on button "Preview" at bounding box center [435, 184] width 11 height 11
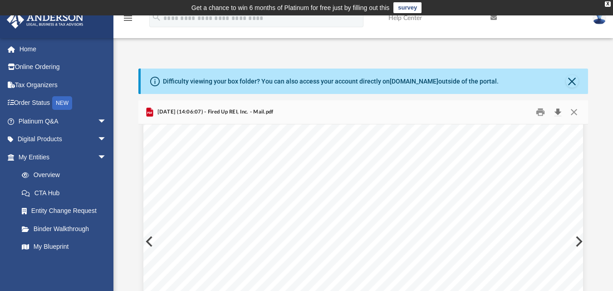
click at [559, 112] on button "Download" at bounding box center [558, 112] width 16 height 14
click at [573, 111] on button "Close" at bounding box center [574, 112] width 16 height 14
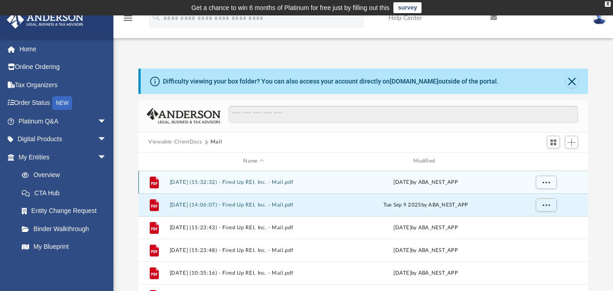
click at [245, 182] on button "2025.09.05 (15:32:32) - Fired Up REI, Inc. - Mail.pdf" at bounding box center [254, 182] width 168 height 6
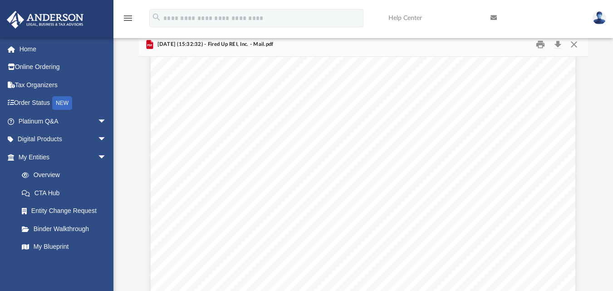
scroll to position [0, 0]
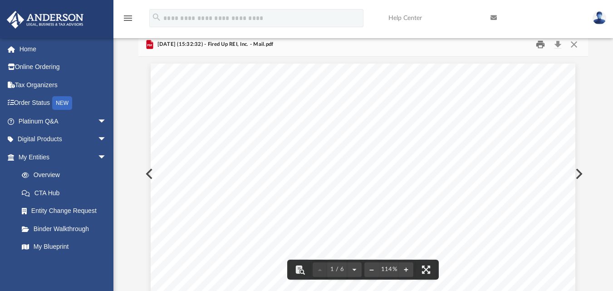
click at [541, 45] on button "Print" at bounding box center [541, 44] width 18 height 14
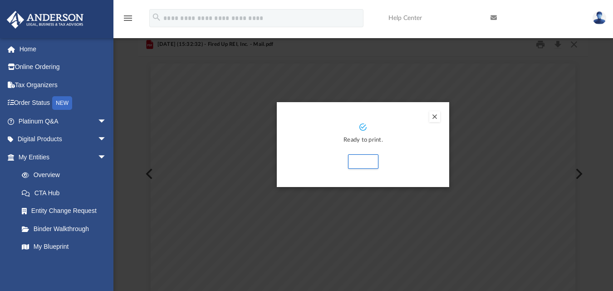
click at [434, 117] on button "Preview" at bounding box center [435, 116] width 11 height 11
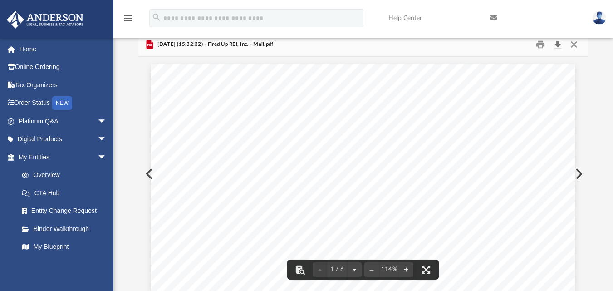
click at [558, 47] on button "Download" at bounding box center [558, 44] width 16 height 14
click at [578, 45] on button "Close" at bounding box center [574, 44] width 16 height 14
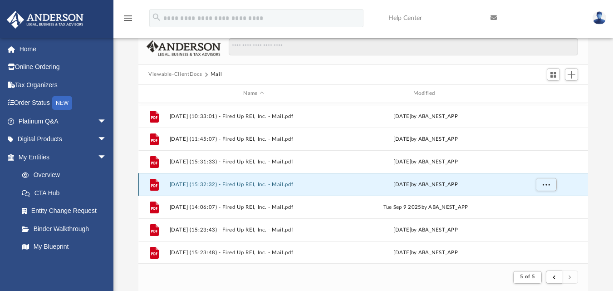
scroll to position [318, 0]
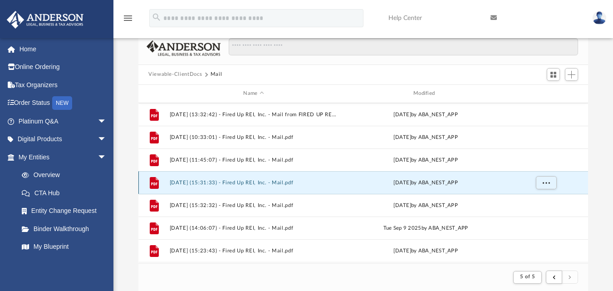
click at [255, 184] on button "2025.08.21 (15:31:33) - Fired Up REI, Inc. - Mail.pdf" at bounding box center [254, 182] width 168 height 6
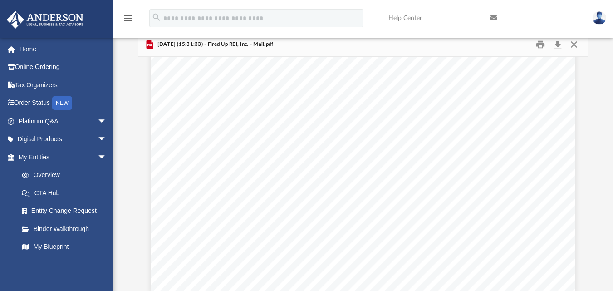
scroll to position [0, 0]
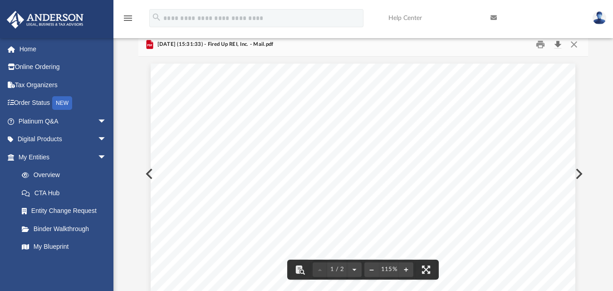
click at [556, 43] on button "Download" at bounding box center [558, 44] width 16 height 14
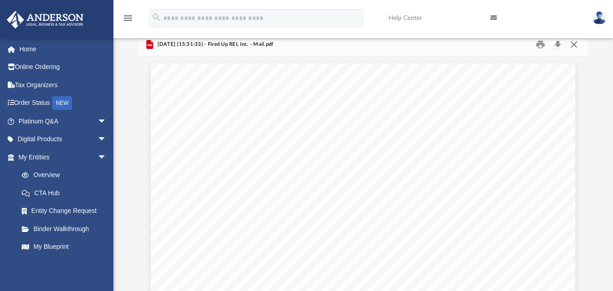
click at [574, 44] on button "Close" at bounding box center [574, 44] width 16 height 14
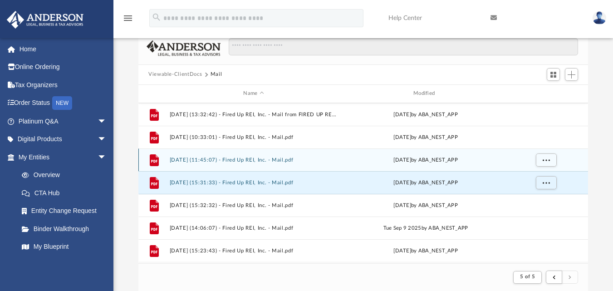
click at [268, 163] on div "File 2025.08.21 (11:45:07) - Fired Up REI, Inc. - Mail.pdf Thu Aug 21 2025 by A…" at bounding box center [363, 159] width 450 height 23
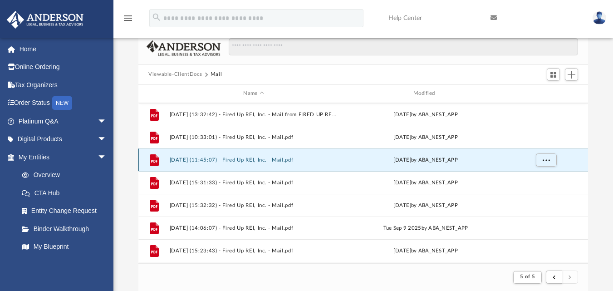
click at [231, 160] on button "2025.08.21 (11:45:07) - Fired Up REI, Inc. - Mail.pdf" at bounding box center [254, 160] width 168 height 6
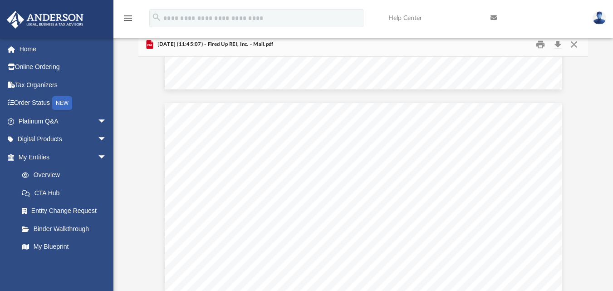
scroll to position [772, 0]
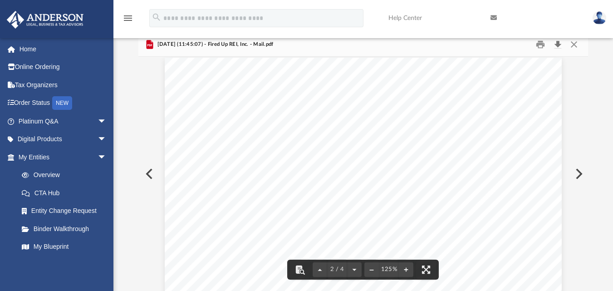
click at [559, 45] on button "Download" at bounding box center [558, 44] width 16 height 14
click at [575, 45] on button "Close" at bounding box center [574, 44] width 16 height 14
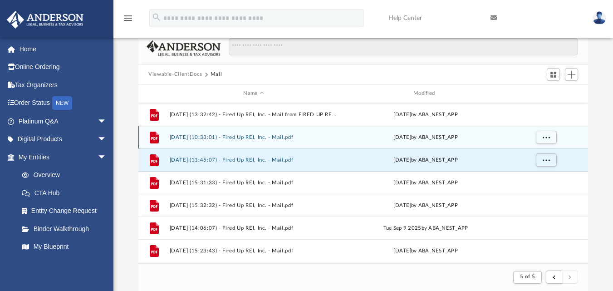
click at [306, 137] on button "2025.08.20 (10:33:01) - Fired Up REI, Inc. - Mail.pdf" at bounding box center [254, 137] width 168 height 6
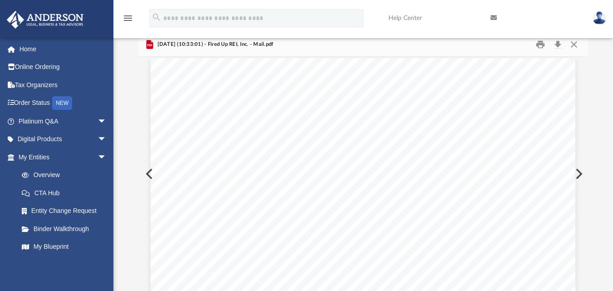
scroll to position [0, 0]
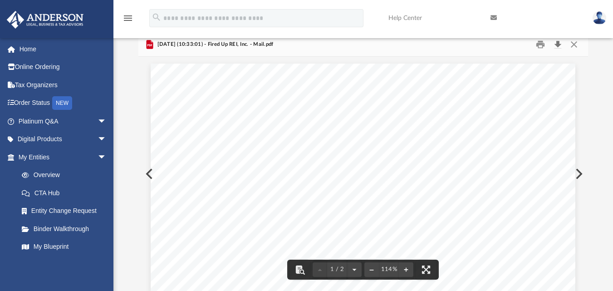
click at [558, 41] on button "Download" at bounding box center [558, 44] width 16 height 14
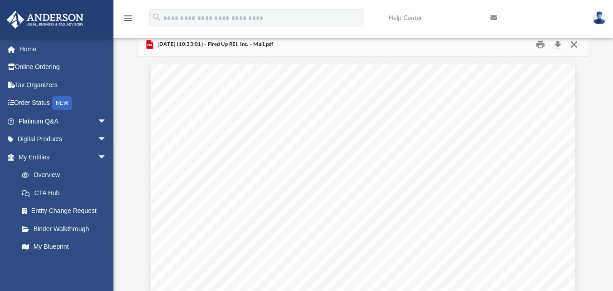
click at [575, 46] on button "Close" at bounding box center [574, 44] width 16 height 14
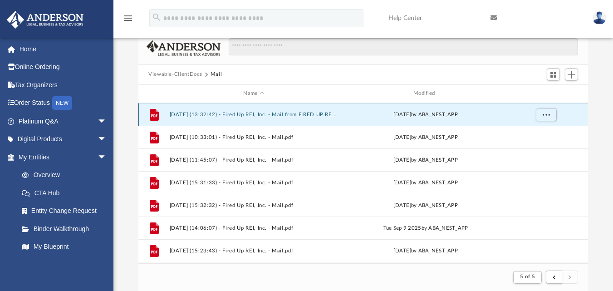
click at [267, 115] on button "2025.08.15 (13:32:42) - Fired Up REI, Inc. - Mail from FIRED UP REI INC.pdf" at bounding box center [254, 114] width 168 height 6
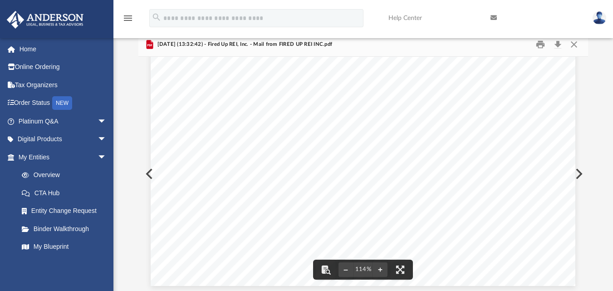
scroll to position [324, 0]
click at [557, 45] on button "Download" at bounding box center [558, 44] width 16 height 14
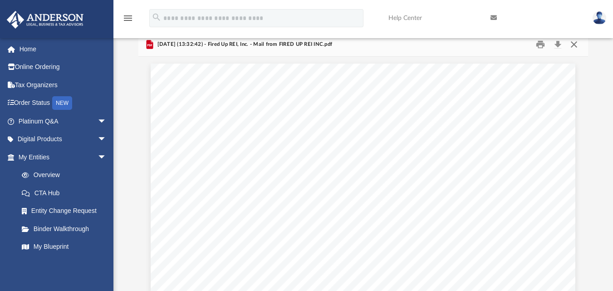
click at [577, 45] on button "Close" at bounding box center [574, 44] width 16 height 14
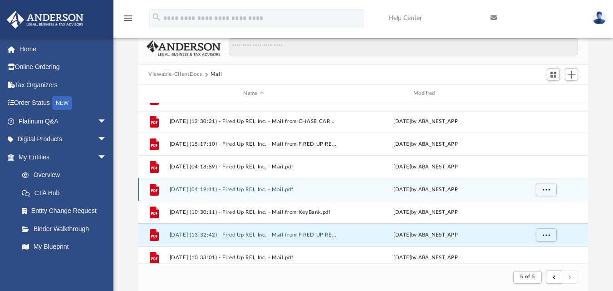
scroll to position [182, 0]
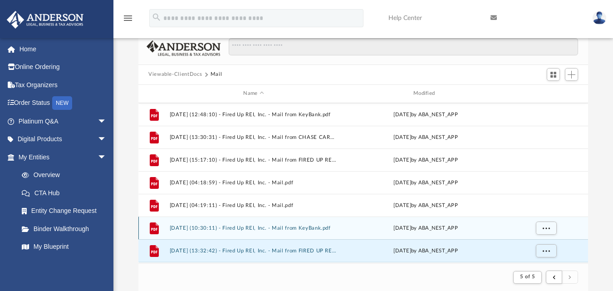
click at [258, 228] on button "2025.08.08 (10:30:11) - Fired Up REI, Inc. - Mail from KeyBank.pdf" at bounding box center [254, 228] width 168 height 6
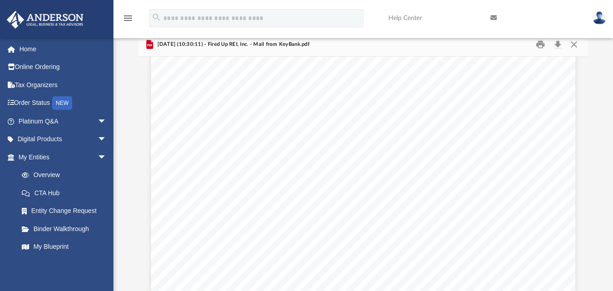
scroll to position [1635, 0]
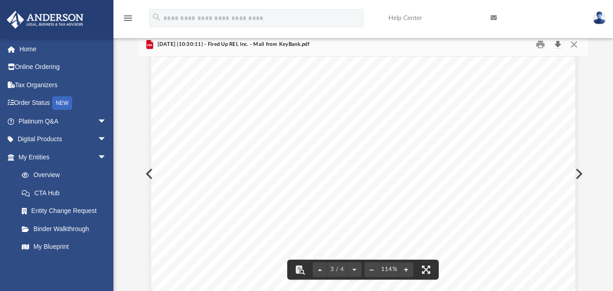
click at [557, 46] on button "Download" at bounding box center [558, 44] width 16 height 14
click at [575, 45] on button "Close" at bounding box center [574, 44] width 16 height 14
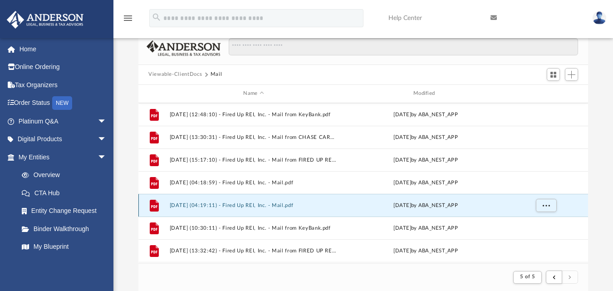
click at [248, 205] on button "2025.08.06 (04:19:11) - Fired Up REI, Inc. - Mail.pdf" at bounding box center [254, 205] width 168 height 6
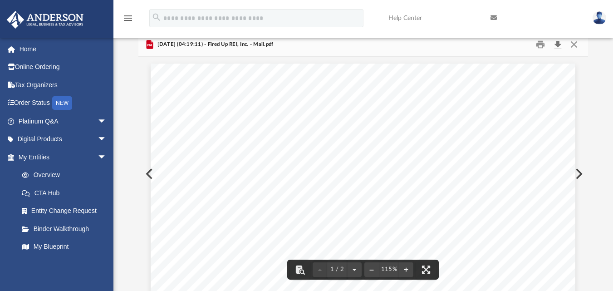
click at [562, 45] on button "Download" at bounding box center [558, 44] width 16 height 14
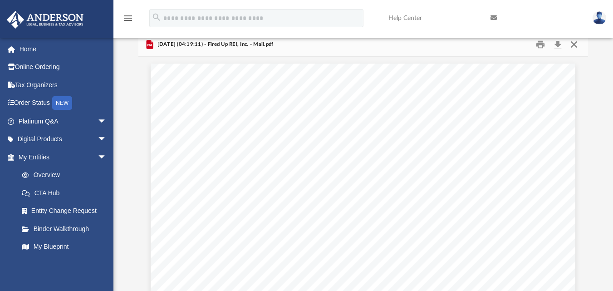
click at [574, 44] on button "Close" at bounding box center [574, 44] width 16 height 14
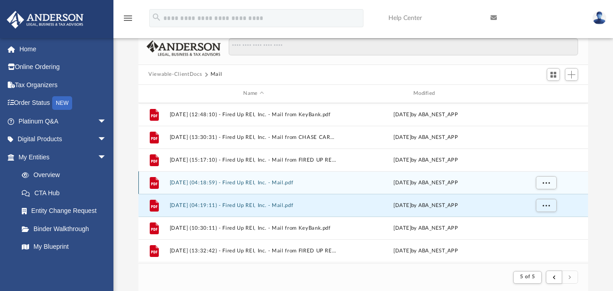
click at [290, 186] on div "File 2025.08.06 (04:18:59) - Fired Up REI, Inc. - Mail.pdf Wed Aug 6 2025 by AB…" at bounding box center [363, 182] width 450 height 23
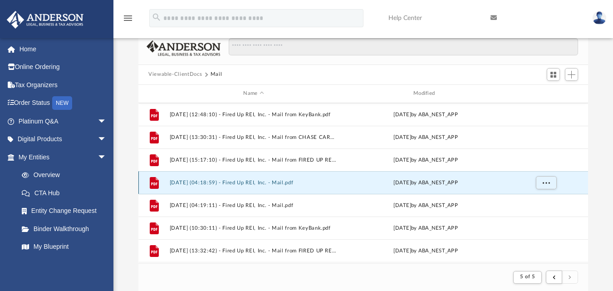
click at [247, 184] on button "2025.08.06 (04:18:59) - Fired Up REI, Inc. - Mail.pdf" at bounding box center [254, 182] width 168 height 6
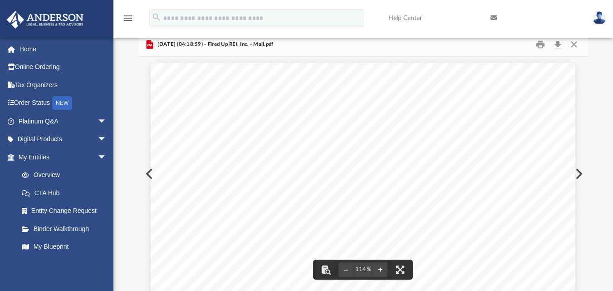
scroll to position [0, 0]
click at [542, 46] on button "Print" at bounding box center [541, 44] width 18 height 14
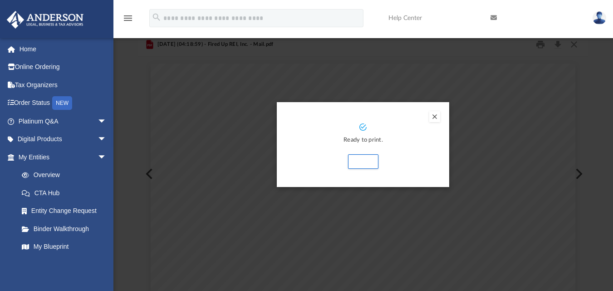
click at [435, 118] on button "Preview" at bounding box center [435, 116] width 11 height 11
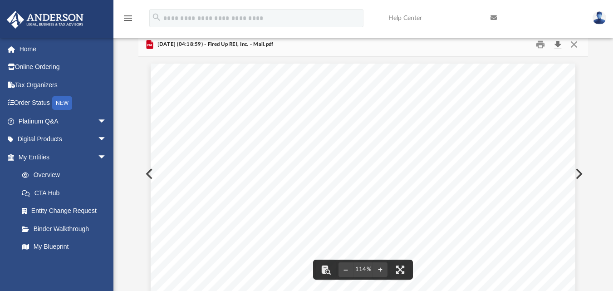
click at [561, 44] on button "Download" at bounding box center [558, 44] width 16 height 14
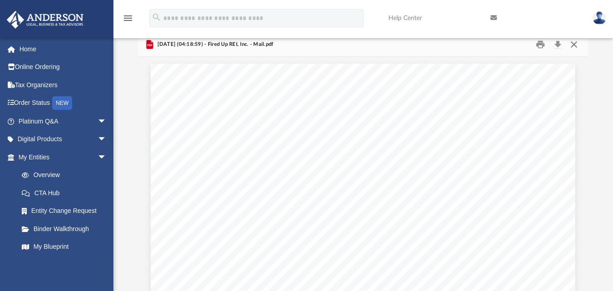
click at [575, 45] on button "Close" at bounding box center [574, 44] width 16 height 14
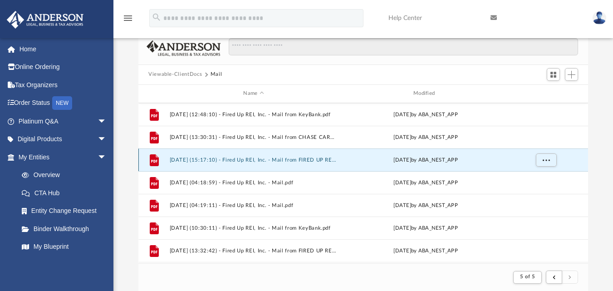
click at [310, 162] on button "2025.07.28 (15:17:10) - Fired Up REI, Inc. - Mail from FIRED UP REI INC.pdf" at bounding box center [254, 160] width 168 height 6
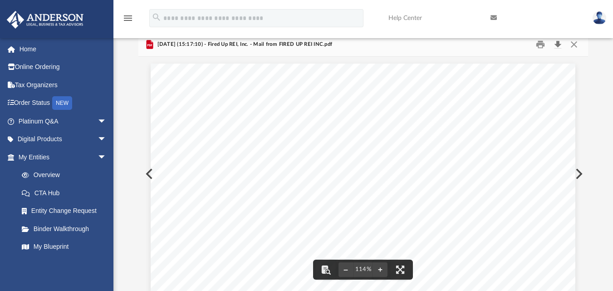
click at [556, 44] on button "Download" at bounding box center [558, 44] width 16 height 14
click at [572, 45] on button "Close" at bounding box center [574, 44] width 16 height 14
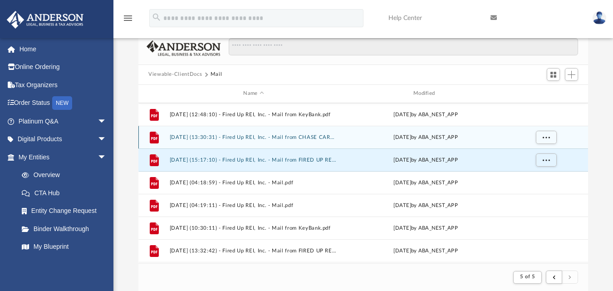
click at [291, 137] on button "2025.07.18 (13:30:31) - Fired Up REI, Inc. - Mail from CHASE CARD SERVICES.pdf" at bounding box center [254, 137] width 168 height 6
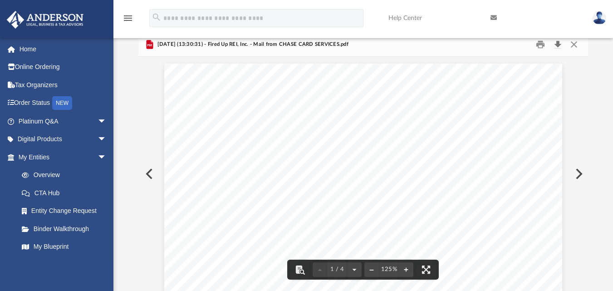
click at [557, 44] on button "Download" at bounding box center [558, 44] width 16 height 14
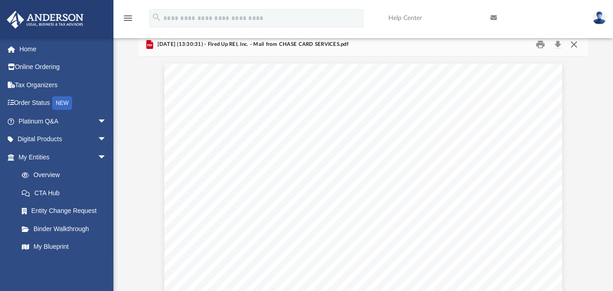
click at [574, 44] on button "Close" at bounding box center [574, 44] width 16 height 14
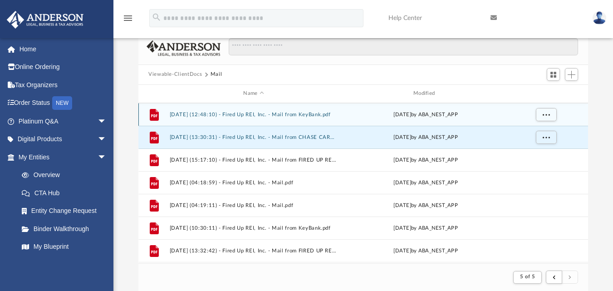
click at [302, 118] on div "File 2025.07.11 (12:48:10) - Fired Up REI, Inc. - Mail from KeyBank.pdf Fri Jul…" at bounding box center [363, 114] width 450 height 23
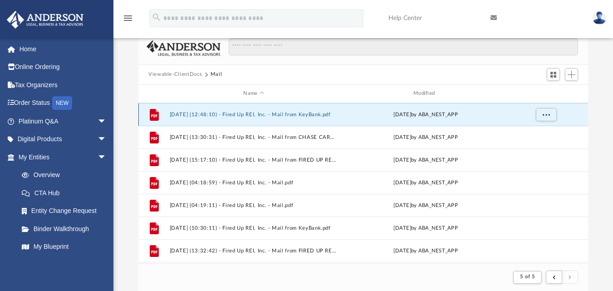
click at [258, 116] on button "2025.07.11 (12:48:10) - Fired Up REI, Inc. - Mail from KeyBank.pdf" at bounding box center [254, 114] width 168 height 6
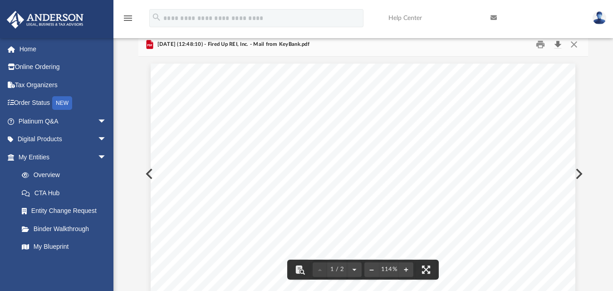
click at [557, 44] on button "Download" at bounding box center [558, 44] width 16 height 14
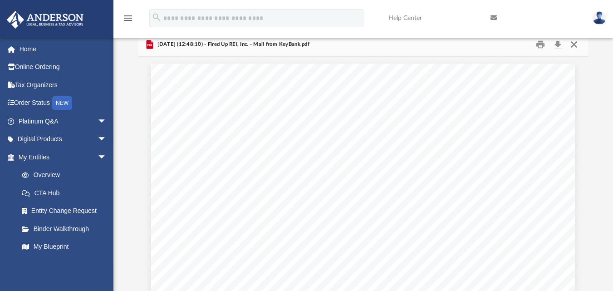
click at [572, 43] on button "Close" at bounding box center [574, 44] width 16 height 14
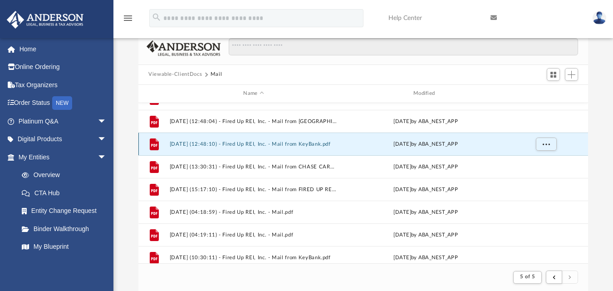
scroll to position [136, 0]
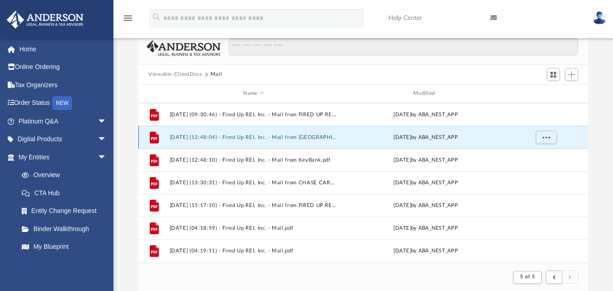
click at [289, 138] on button "2025.07.11 (12:48:04) - Fired Up REI, Inc. - Mail from KEYBANK, N.A..pdf" at bounding box center [254, 137] width 168 height 6
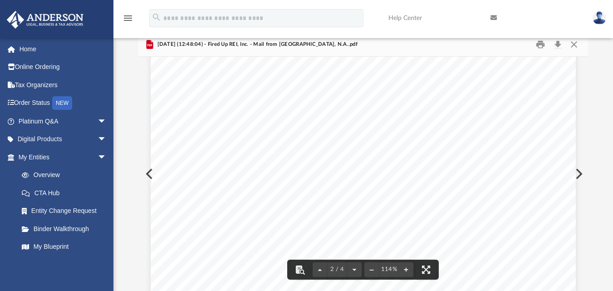
scroll to position [1044, 0]
click at [557, 43] on button "Download" at bounding box center [558, 44] width 16 height 14
click at [575, 45] on button "Close" at bounding box center [574, 44] width 16 height 14
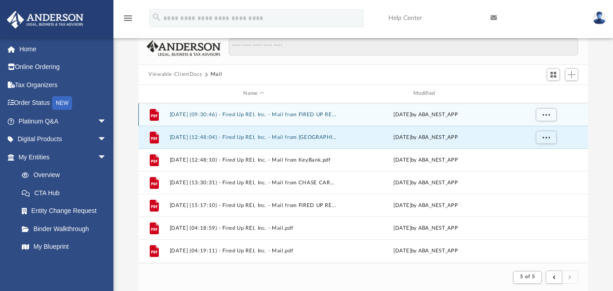
click at [360, 114] on div "Fri Jul 11 2025 by ABA_NEST_APP" at bounding box center [426, 114] width 168 height 8
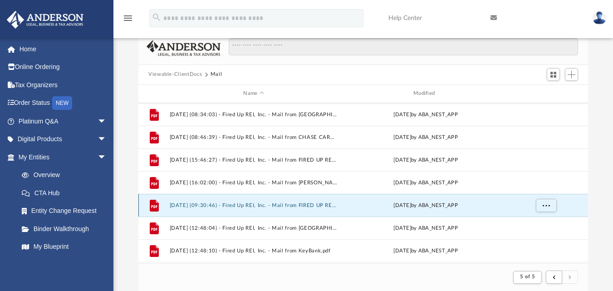
scroll to position [0, 0]
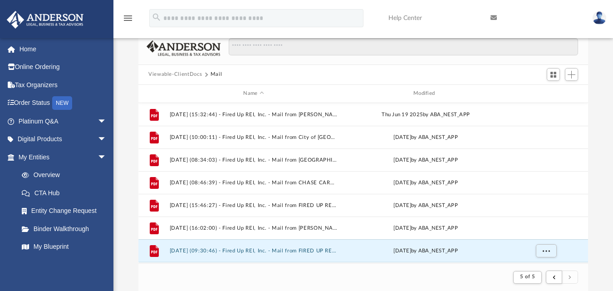
click at [603, 203] on div "Difficulty viewing your box folder? You can also access your account directly o…" at bounding box center [364, 146] width 500 height 290
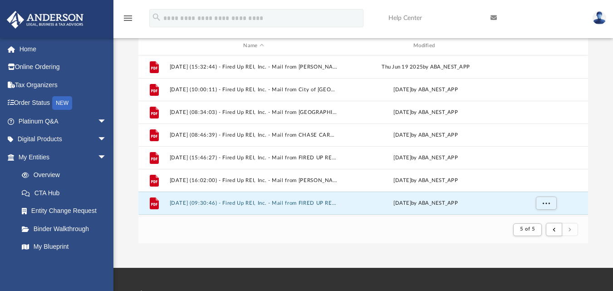
scroll to position [122, 0]
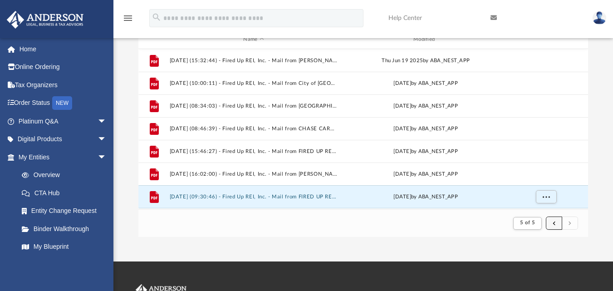
click at [555, 222] on span "submit" at bounding box center [554, 222] width 3 height 5
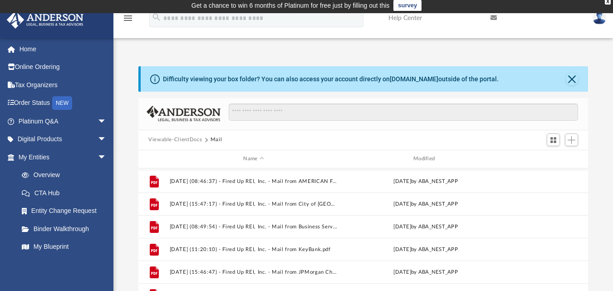
scroll to position [0, 0]
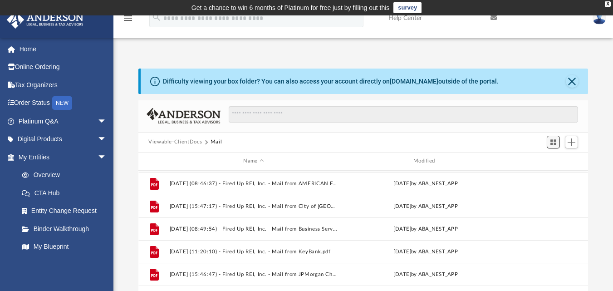
click at [551, 142] on span "Switch to Grid View" at bounding box center [554, 142] width 8 height 8
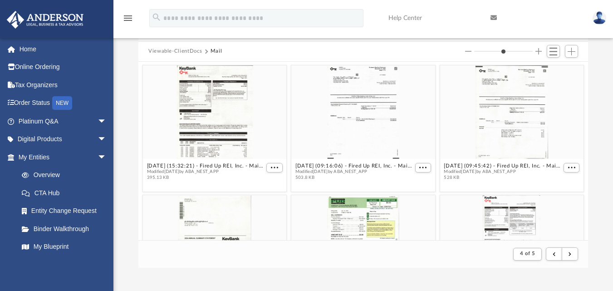
click at [539, 51] on button "Increase column size" at bounding box center [539, 51] width 6 height 6
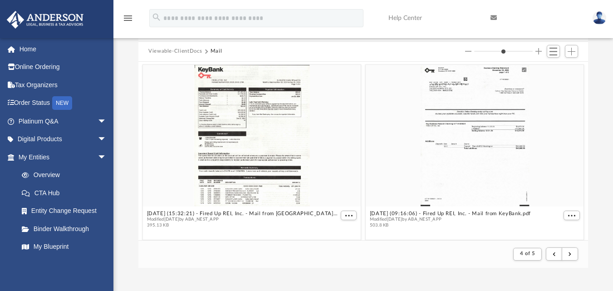
click at [539, 51] on button "Increase column size" at bounding box center [539, 51] width 6 height 6
type input "*"
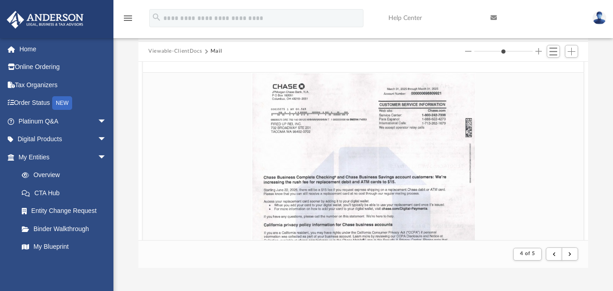
scroll to position [7220, 0]
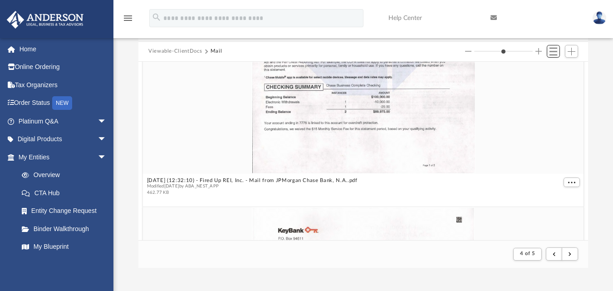
click at [555, 50] on span "Switch to List View" at bounding box center [554, 52] width 8 height 8
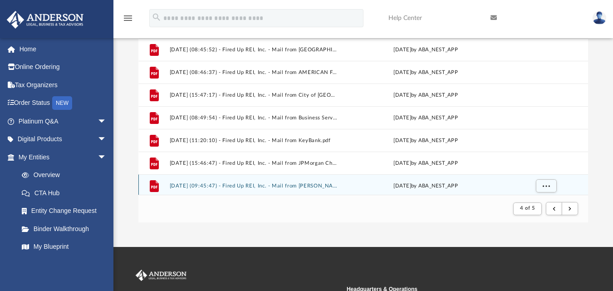
scroll to position [930, 0]
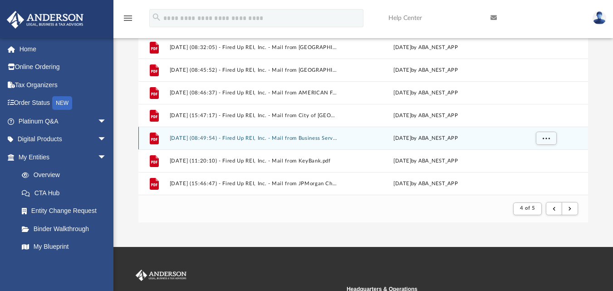
click at [328, 143] on div "File 2025.06.13 (08:49:54) - Fired Up REI, Inc. - Mail from Business Services.p…" at bounding box center [363, 138] width 450 height 23
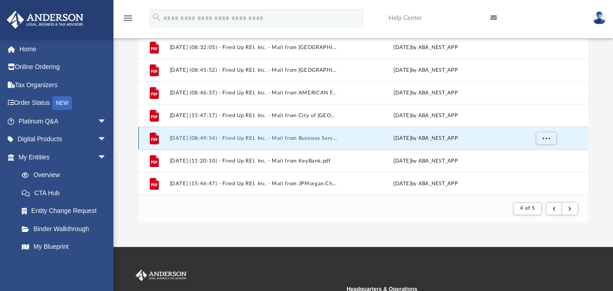
click at [300, 139] on button "2025.06.13 (08:49:54) - Fired Up REI, Inc. - Mail from Business Services.pdf" at bounding box center [254, 138] width 168 height 6
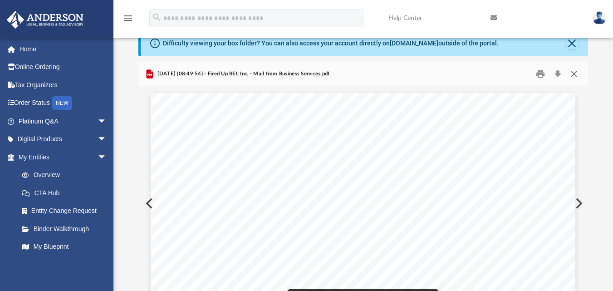
scroll to position [0, 0]
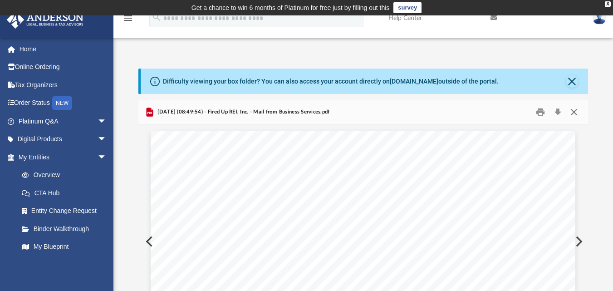
click at [575, 108] on button "Close" at bounding box center [574, 112] width 16 height 14
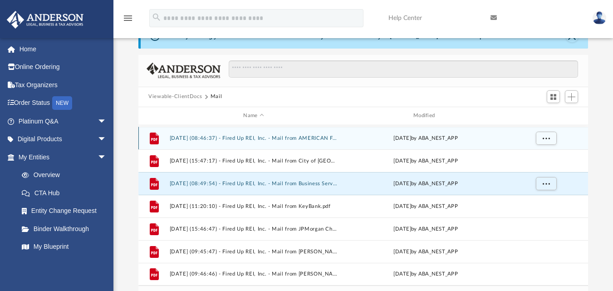
scroll to position [91, 0]
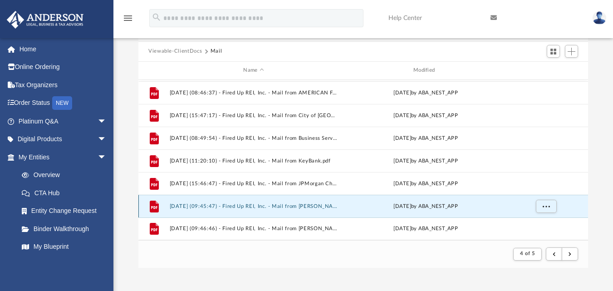
click at [327, 208] on button "2025.06.17 (09:45:47) - Fired Up REI, Inc. - Mail from Laurence Stanu.pdf" at bounding box center [254, 206] width 168 height 6
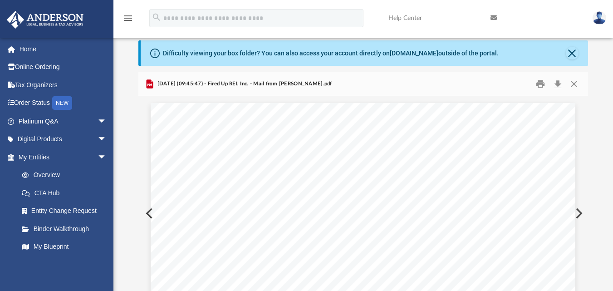
scroll to position [0, 0]
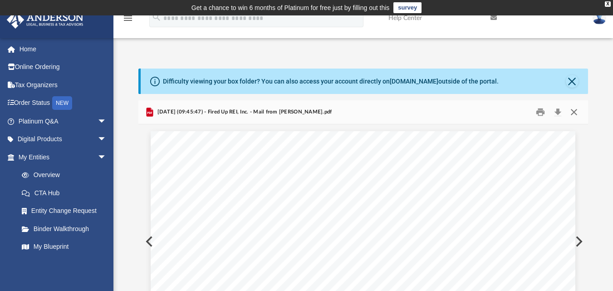
click at [575, 111] on button "Close" at bounding box center [574, 112] width 16 height 14
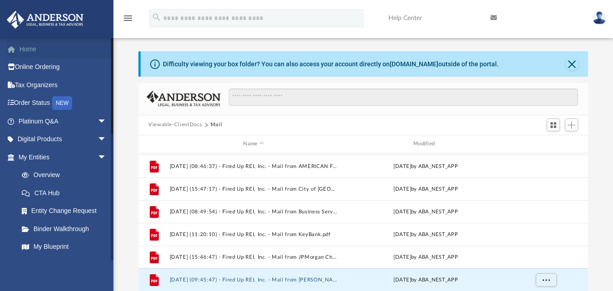
click at [45, 54] on link "Home" at bounding box center [63, 49] width 114 height 18
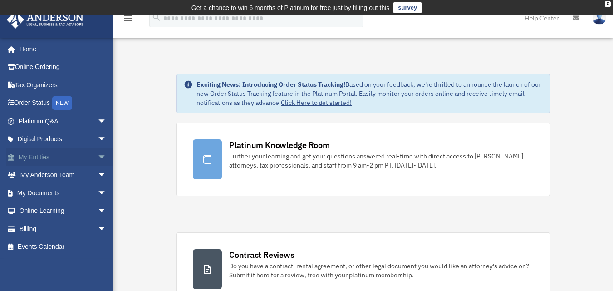
click at [41, 159] on link "My Entities arrow_drop_down" at bounding box center [63, 157] width 114 height 18
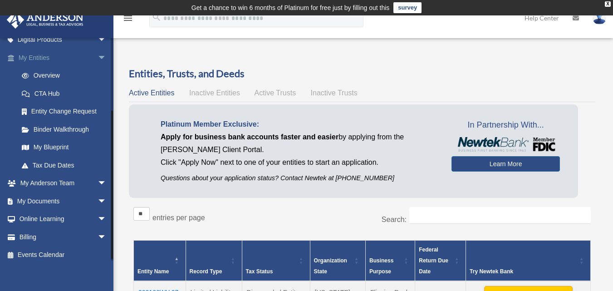
scroll to position [105, 0]
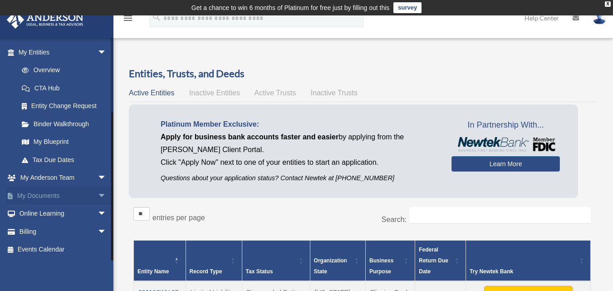
click at [47, 193] on link "My Documents arrow_drop_down" at bounding box center [63, 196] width 114 height 18
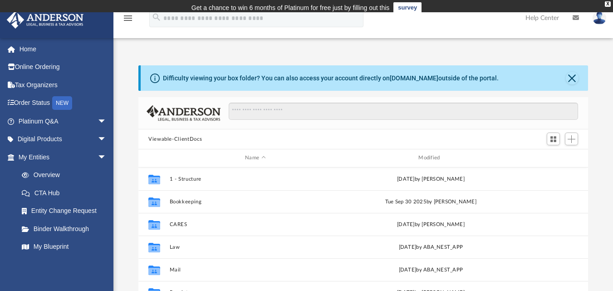
scroll to position [200, 443]
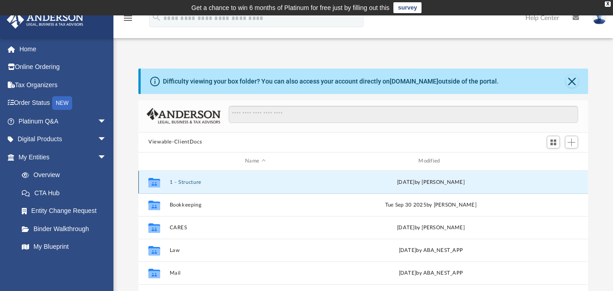
click at [191, 182] on button "1 - Structure" at bounding box center [256, 182] width 172 height 6
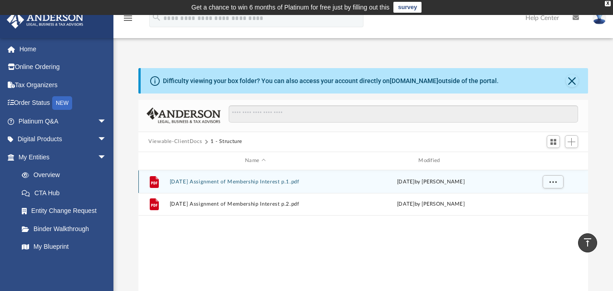
scroll to position [0, 0]
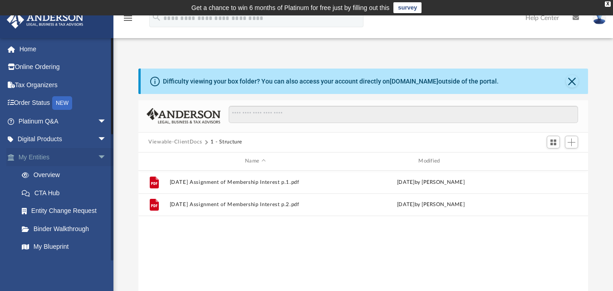
click at [59, 158] on link "My Entities arrow_drop_down" at bounding box center [63, 157] width 114 height 18
click at [31, 52] on link "Home" at bounding box center [63, 49] width 114 height 18
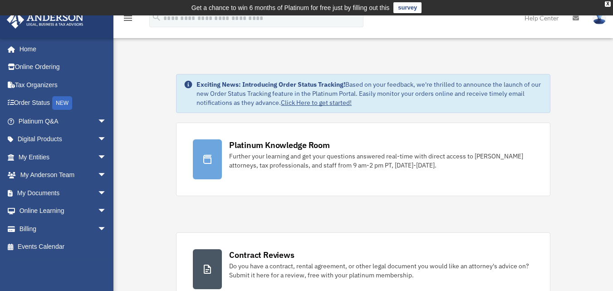
click at [31, 52] on link "Home" at bounding box center [60, 49] width 109 height 18
click at [98, 192] on span "arrow_drop_down" at bounding box center [107, 193] width 18 height 19
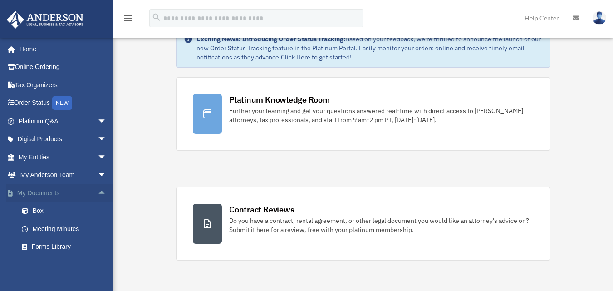
click at [45, 189] on link "My Documents arrow_drop_up" at bounding box center [63, 193] width 114 height 18
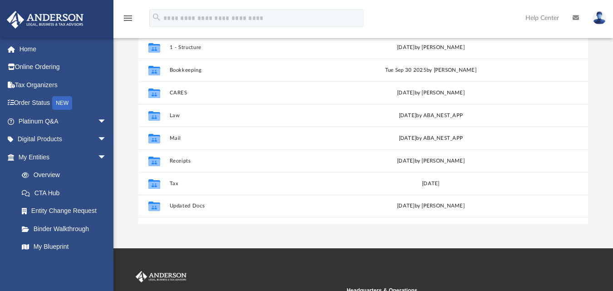
scroll to position [136, 0]
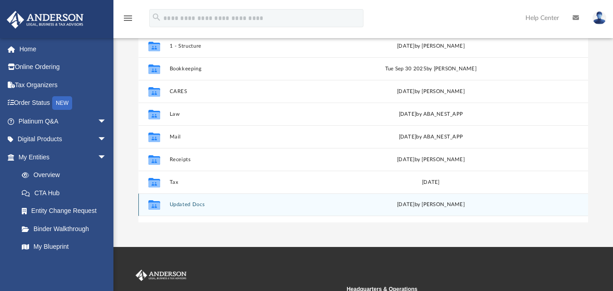
click at [183, 204] on button "Updated Docs" at bounding box center [256, 205] width 172 height 6
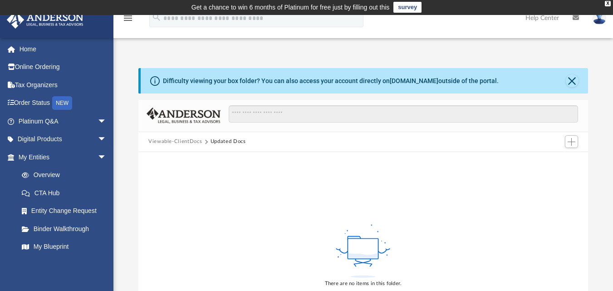
scroll to position [0, 0]
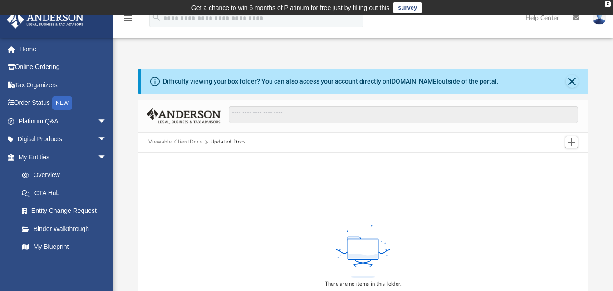
click at [188, 143] on button "Viewable-ClientDocs" at bounding box center [175, 142] width 54 height 8
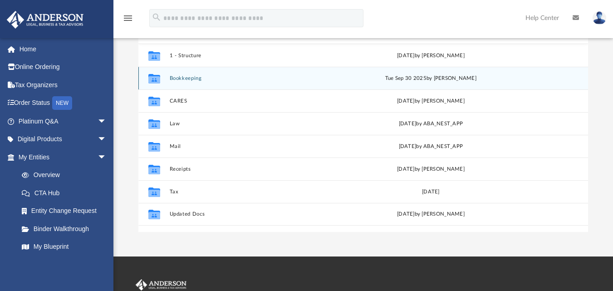
scroll to position [136, 0]
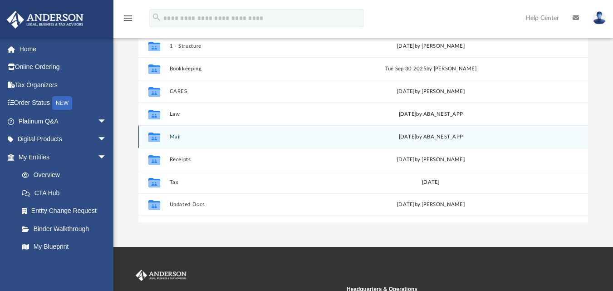
click at [178, 139] on button "Mail" at bounding box center [256, 137] width 172 height 6
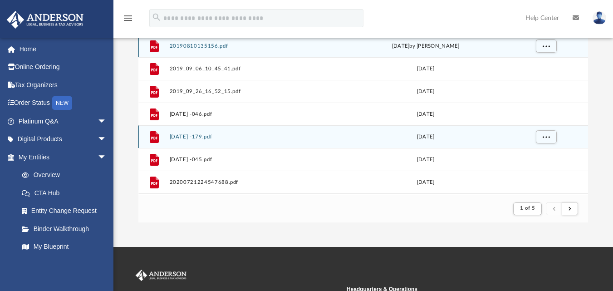
scroll to position [172, 443]
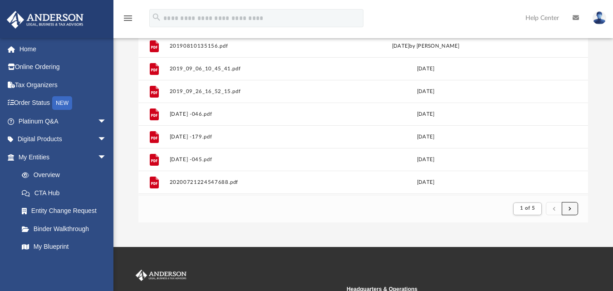
click at [573, 209] on button "submit" at bounding box center [570, 208] width 16 height 13
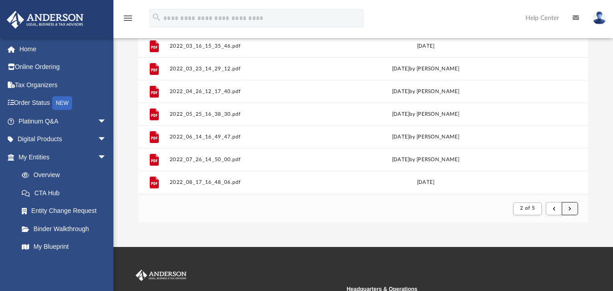
click at [573, 209] on button "submit" at bounding box center [570, 208] width 16 height 13
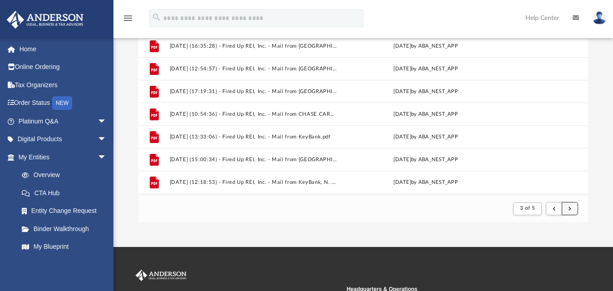
click at [573, 209] on button "submit" at bounding box center [570, 208] width 16 height 13
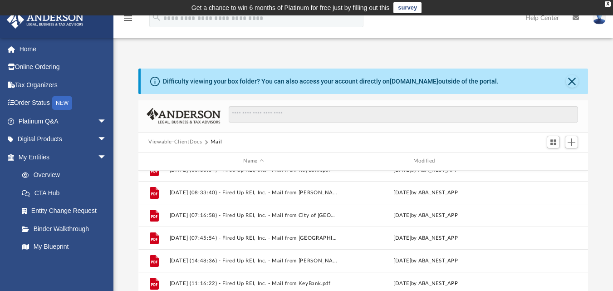
scroll to position [182, 0]
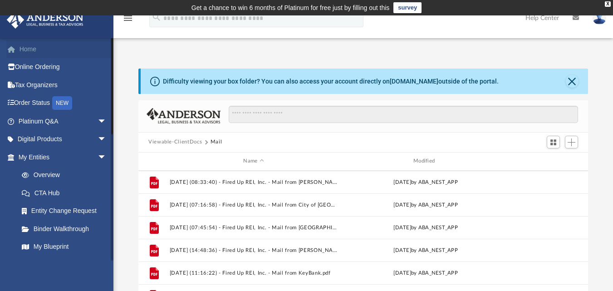
click at [60, 52] on link "Home" at bounding box center [63, 49] width 114 height 18
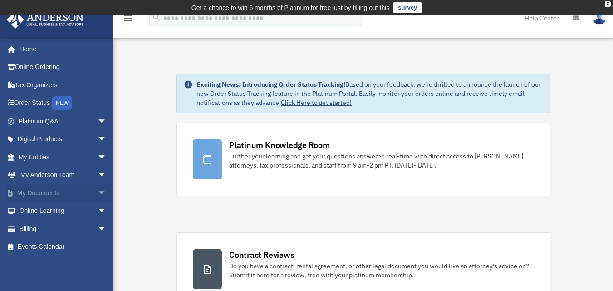
click at [63, 189] on link "My Documents arrow_drop_down" at bounding box center [63, 193] width 114 height 18
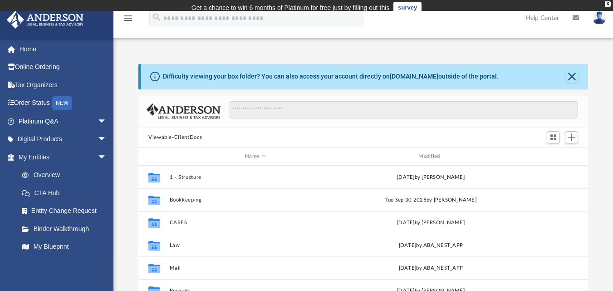
scroll to position [200, 443]
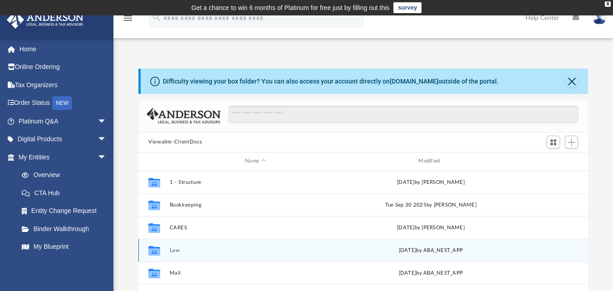
click at [177, 251] on button "Law" at bounding box center [256, 250] width 172 height 6
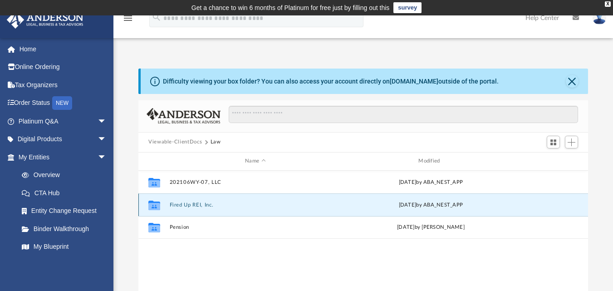
click at [189, 206] on button "Fired Up REI, Inc." at bounding box center [256, 205] width 172 height 6
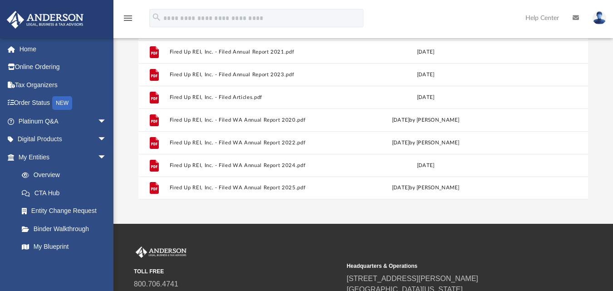
scroll to position [182, 0]
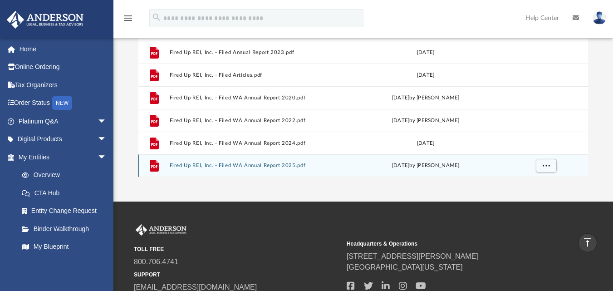
click at [248, 167] on button "Fired Up REI, Inc. - Filed WA Annual Report 2025.pdf" at bounding box center [254, 166] width 168 height 6
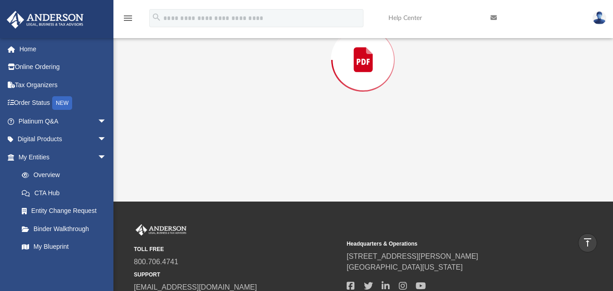
click at [248, 167] on div "Preview" at bounding box center [363, 60] width 450 height 234
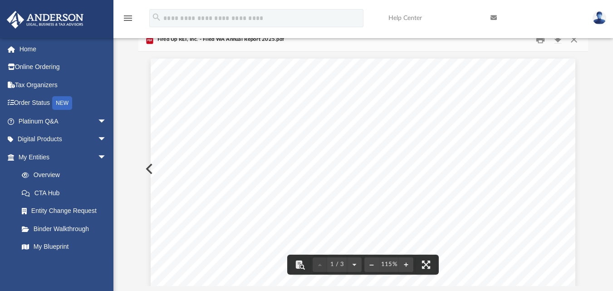
scroll to position [0, 0]
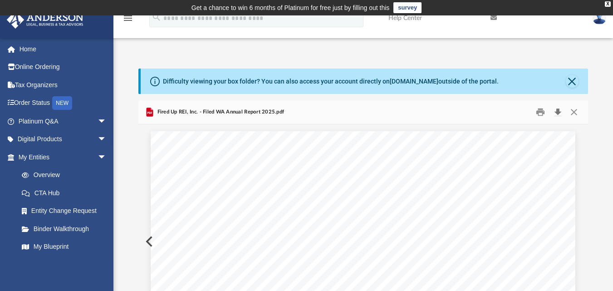
click at [558, 111] on button "Download" at bounding box center [558, 112] width 16 height 14
click at [39, 51] on link "Home" at bounding box center [63, 49] width 114 height 18
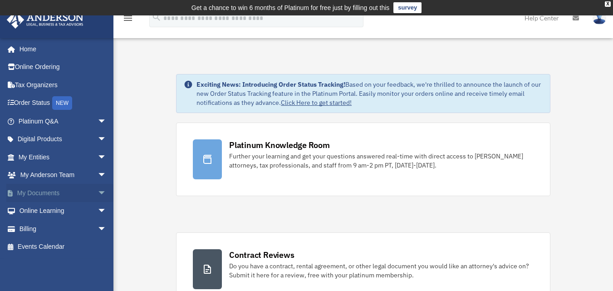
click at [71, 192] on link "My Documents arrow_drop_down" at bounding box center [63, 193] width 114 height 18
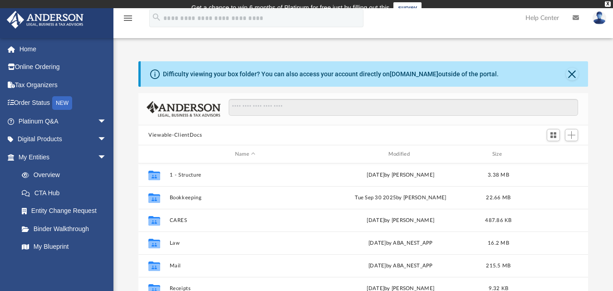
scroll to position [200, 443]
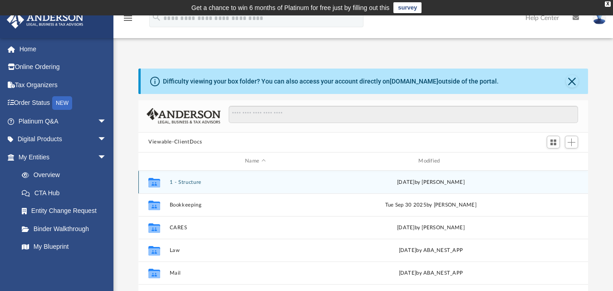
click at [194, 182] on button "1 - Structure" at bounding box center [256, 182] width 172 height 6
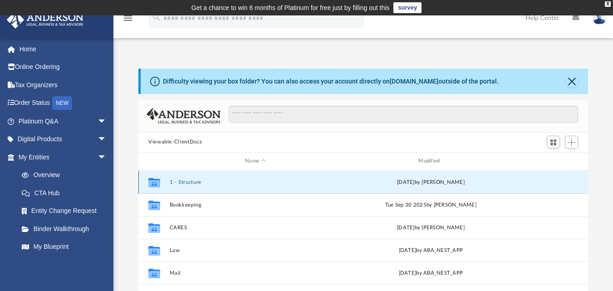
click at [194, 182] on button "1 - Structure" at bounding box center [256, 182] width 172 height 6
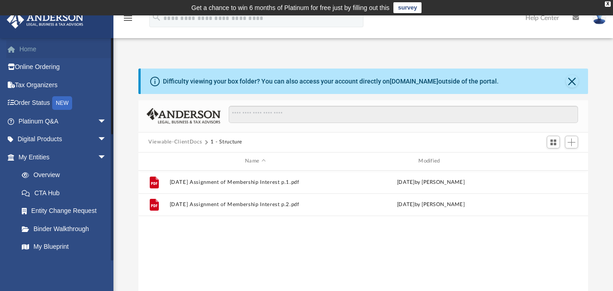
click at [23, 49] on link "Home" at bounding box center [63, 49] width 114 height 18
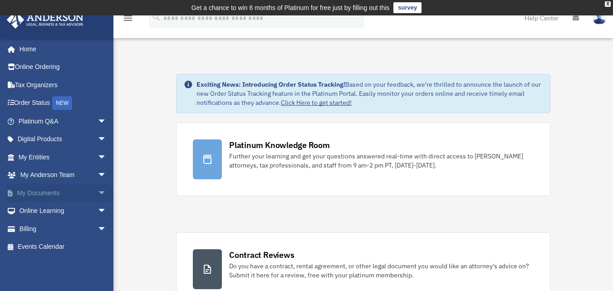
click at [98, 192] on span "arrow_drop_down" at bounding box center [107, 193] width 18 height 19
click at [71, 226] on link "Meeting Minutes" at bounding box center [67, 229] width 108 height 18
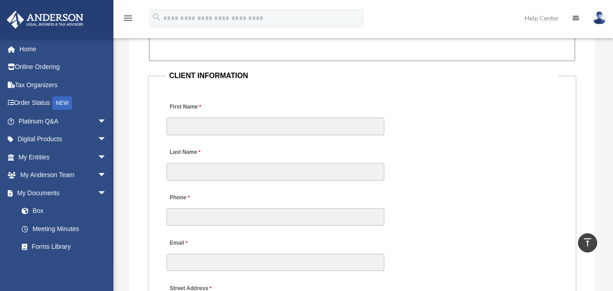
scroll to position [999, 0]
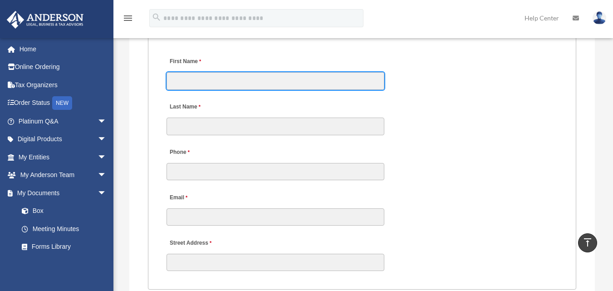
click at [371, 79] on input "First Name" at bounding box center [276, 80] width 218 height 17
type input "*******"
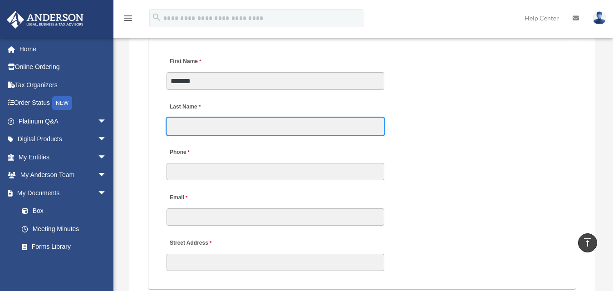
type input "******"
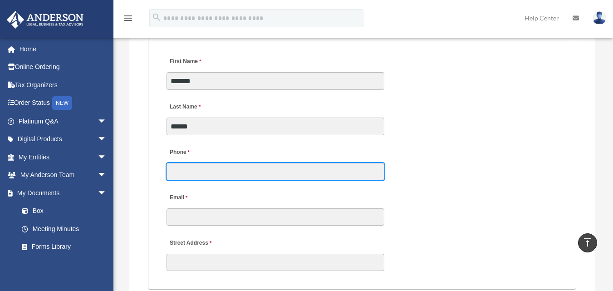
type input "**********"
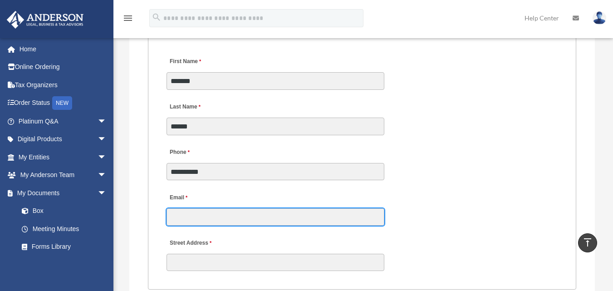
type input "**********"
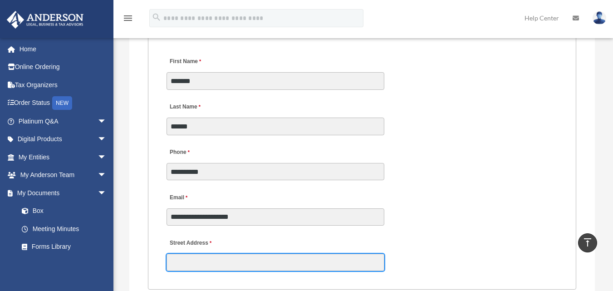
type input "**********"
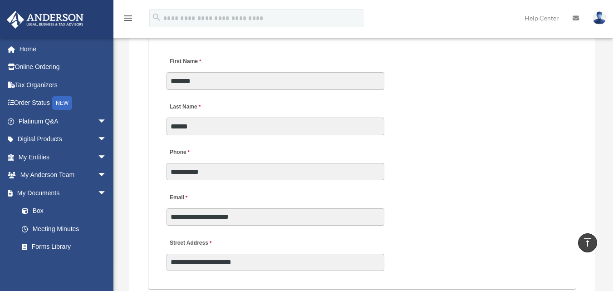
type input "**********"
type input "******"
type input "**********"
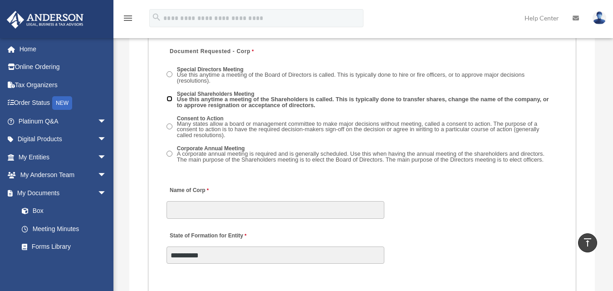
scroll to position [1498, 0]
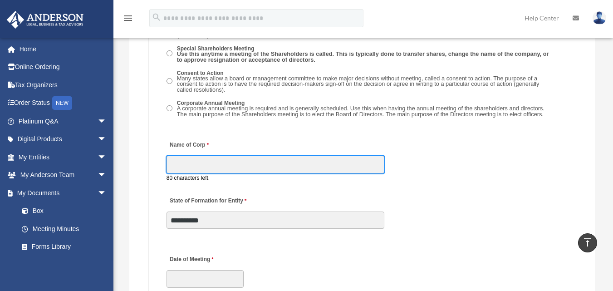
click at [240, 161] on input "Name of Corp" at bounding box center [276, 164] width 218 height 17
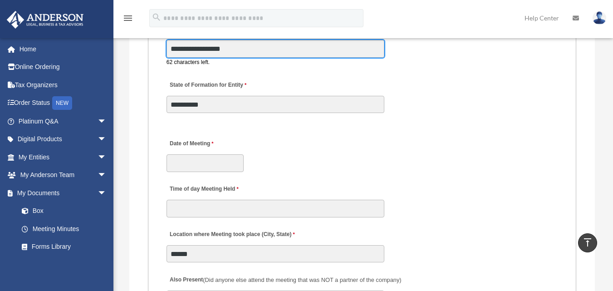
scroll to position [1635, 0]
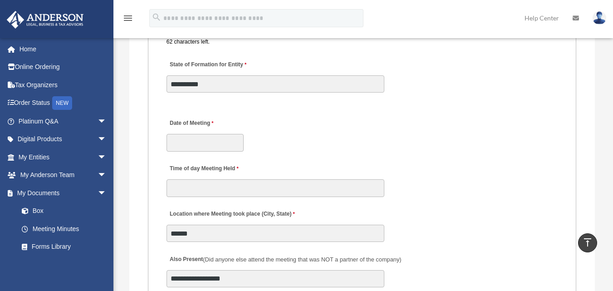
type input "**********"
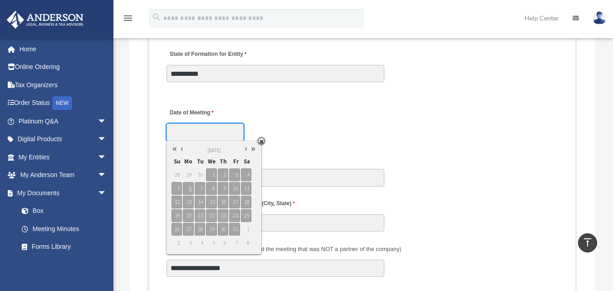
click at [180, 149] on link at bounding box center [181, 149] width 7 height 10
type input "**********"
click at [245, 219] on span "27" at bounding box center [246, 215] width 10 height 13
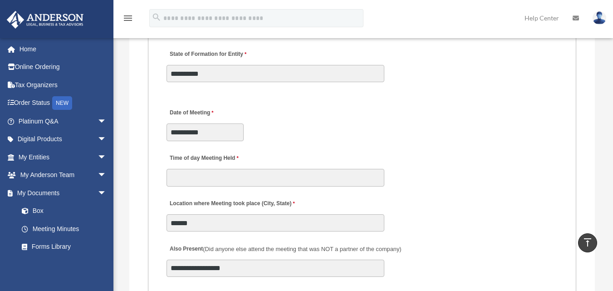
click at [291, 129] on div "**********" at bounding box center [362, 122] width 393 height 40
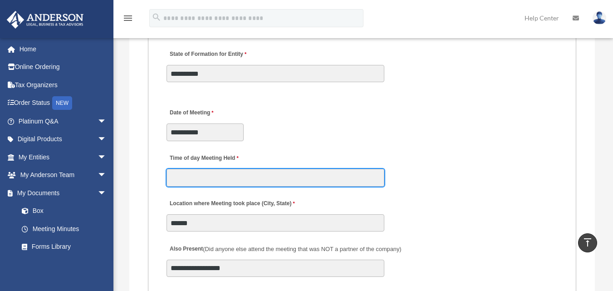
click at [268, 178] on input "Time of day Meeting Held" at bounding box center [276, 177] width 218 height 17
type input "******"
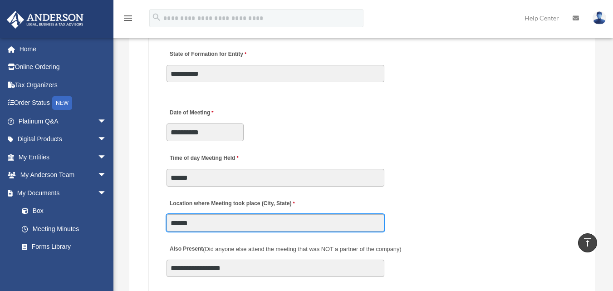
click at [334, 223] on input "******" at bounding box center [276, 222] width 218 height 17
type input "*"
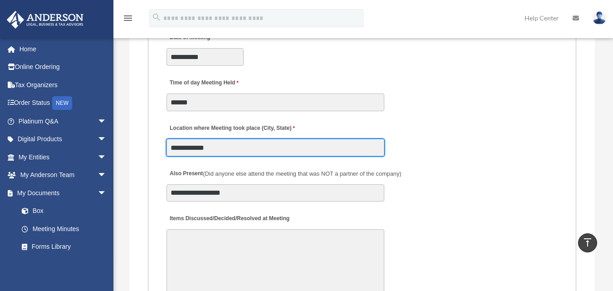
scroll to position [1726, 0]
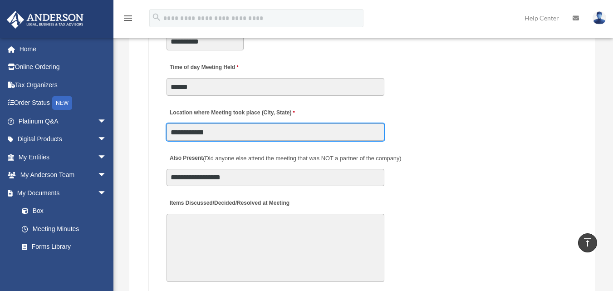
type input "**********"
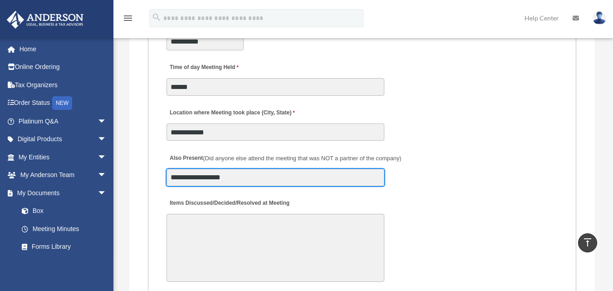
click at [335, 179] on input "**********" at bounding box center [276, 177] width 218 height 17
type input "*"
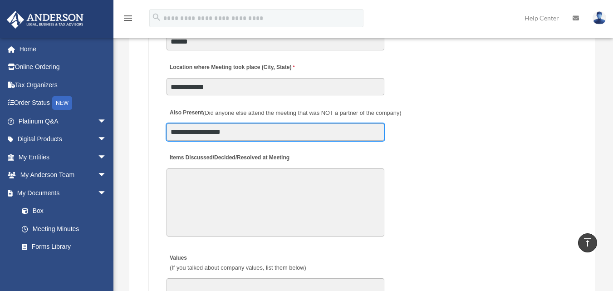
type input "**********"
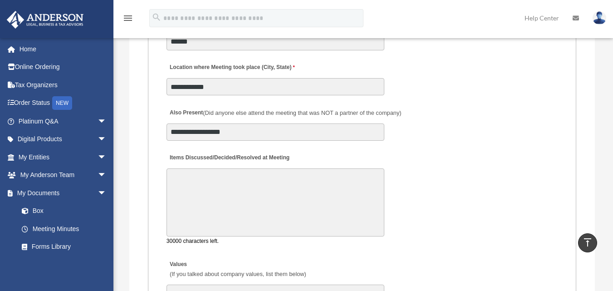
click at [338, 200] on textarea "Items Discussed/Decided/Resolved at Meeting" at bounding box center [276, 202] width 218 height 68
click at [329, 198] on textarea "**********" at bounding box center [276, 202] width 218 height 68
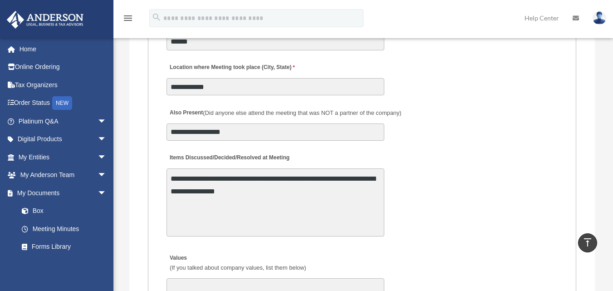
click at [304, 257] on label "Values (If you talked about company values, list them below)" at bounding box center [238, 263] width 142 height 22
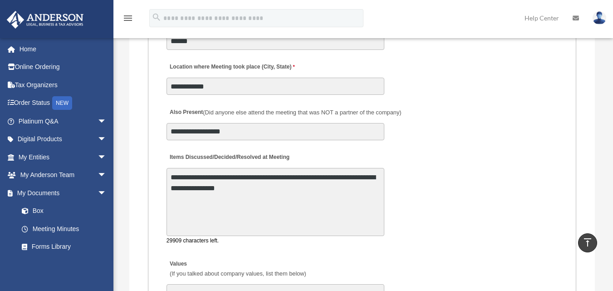
click at [335, 196] on textarea "**********" at bounding box center [276, 202] width 218 height 68
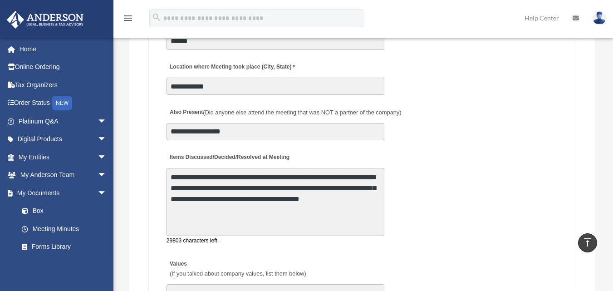
click at [372, 187] on textarea "**********" at bounding box center [276, 202] width 218 height 68
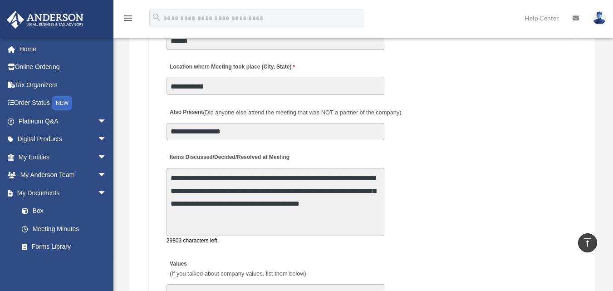
click at [386, 183] on div "**********" at bounding box center [362, 197] width 393 height 101
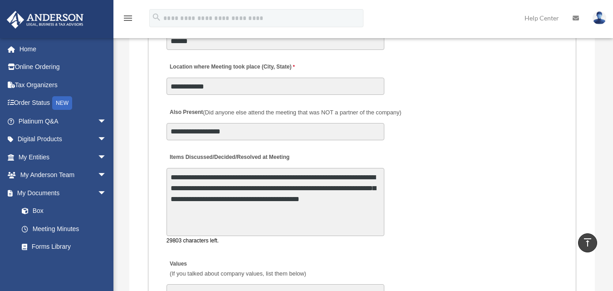
click at [371, 190] on textarea "**********" at bounding box center [276, 202] width 218 height 68
click at [361, 205] on textarea "**********" at bounding box center [276, 202] width 218 height 68
drag, startPoint x: 347, startPoint y: 205, endPoint x: 341, endPoint y: 209, distance: 7.3
click at [341, 209] on textarea "**********" at bounding box center [276, 202] width 218 height 68
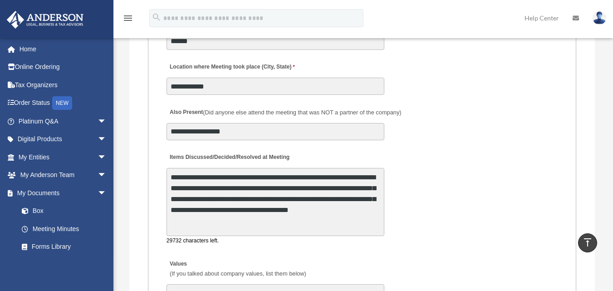
click at [341, 209] on textarea "**********" at bounding box center [276, 202] width 218 height 68
click at [348, 223] on textarea "**********" at bounding box center [276, 202] width 218 height 68
drag, startPoint x: 348, startPoint y: 223, endPoint x: 354, endPoint y: 222, distance: 6.1
click at [354, 222] on textarea "**********" at bounding box center [276, 202] width 218 height 68
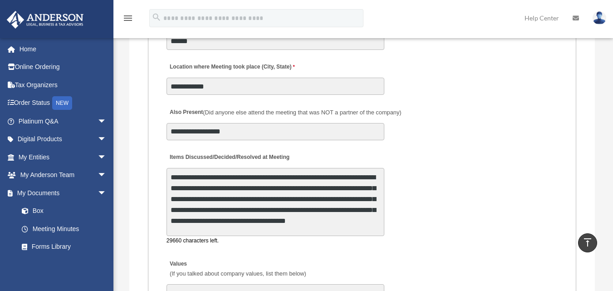
scroll to position [11, 0]
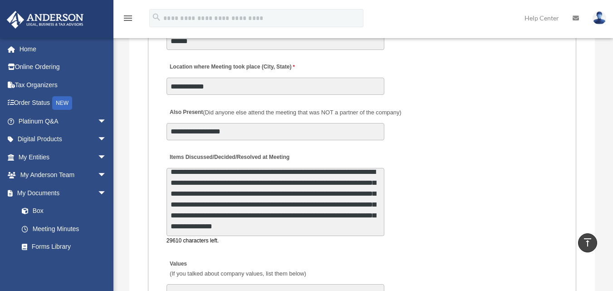
type textarea "**********"
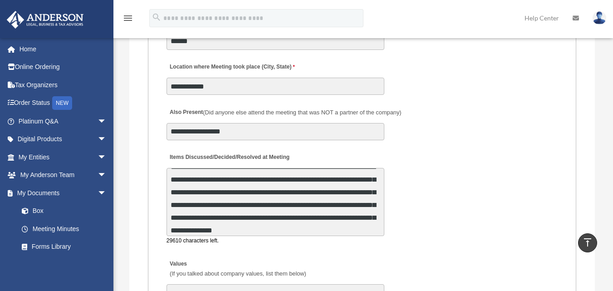
scroll to position [12, 0]
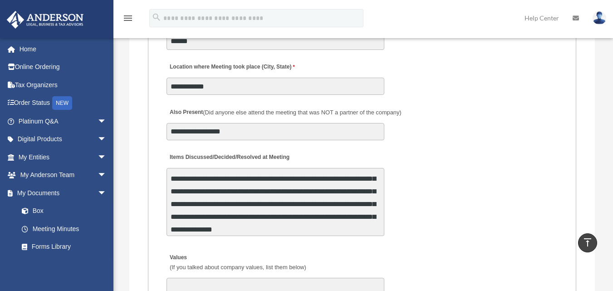
click at [155, 223] on fieldset "MEETING INFORMATION Please limit 1 meeting per 1 entity for each submission. Ty…" at bounding box center [362, 138] width 429 height 1227
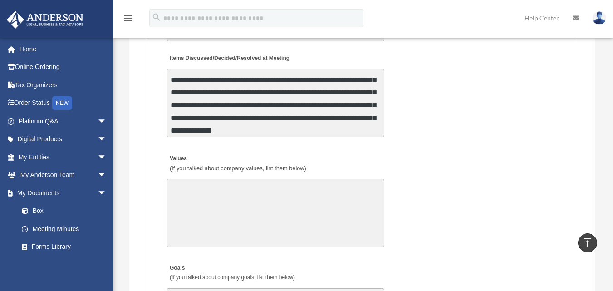
scroll to position [1862, 0]
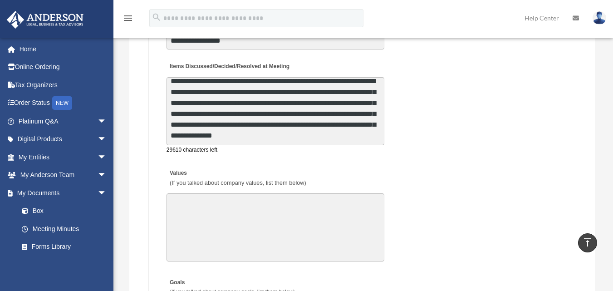
click at [380, 137] on textarea "**********" at bounding box center [276, 111] width 218 height 68
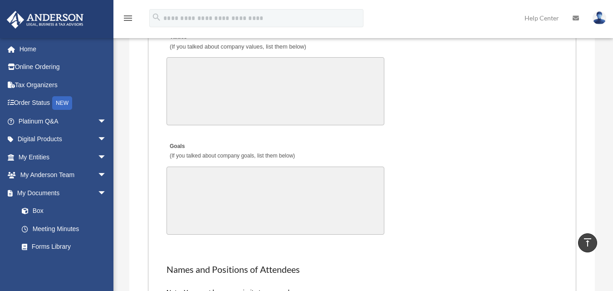
scroll to position [12, 0]
click at [334, 205] on textarea "Goals (If you talked about company goals, list them below)" at bounding box center [276, 201] width 218 height 68
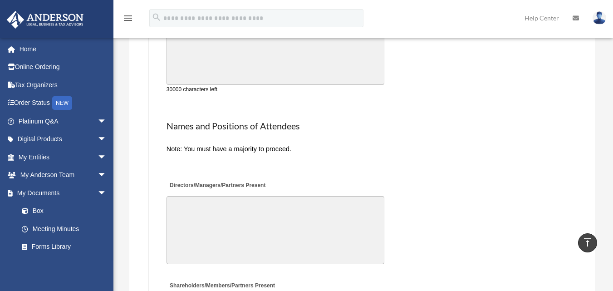
scroll to position [2180, 0]
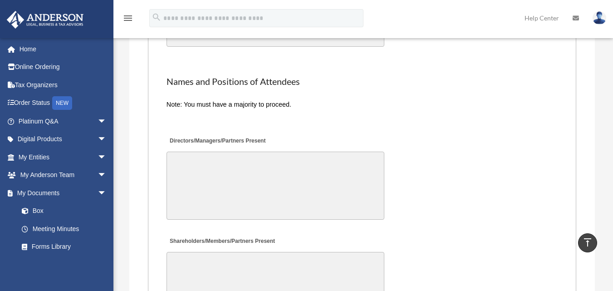
click at [324, 196] on textarea "Directors/Managers/Partners Present" at bounding box center [276, 186] width 218 height 68
click at [274, 160] on textarea "**********" at bounding box center [276, 186] width 218 height 68
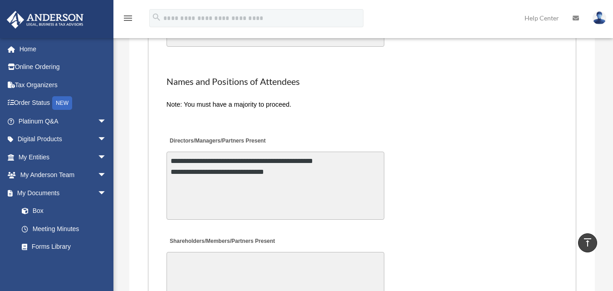
scroll to position [2225, 0]
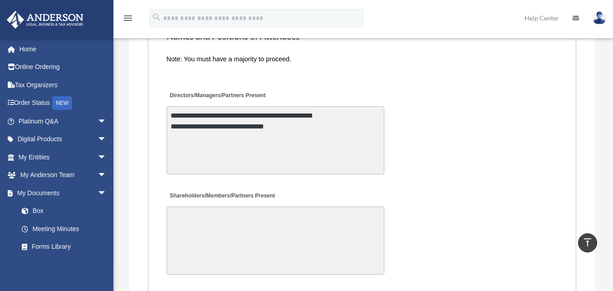
type textarea "**********"
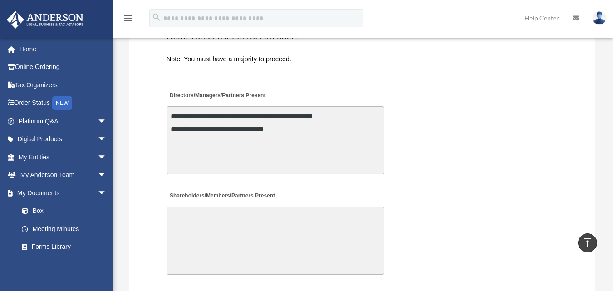
click at [290, 243] on textarea "Shareholders/Members/Partners Present" at bounding box center [276, 241] width 218 height 68
click at [278, 259] on textarea "*" at bounding box center [276, 241] width 218 height 68
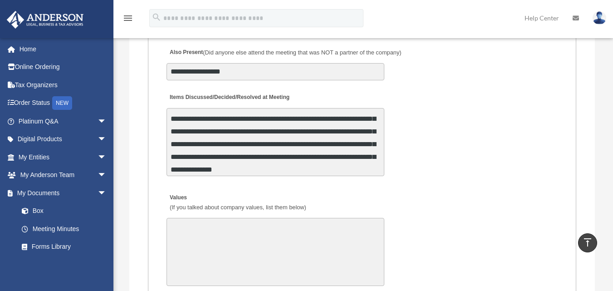
scroll to position [1817, 0]
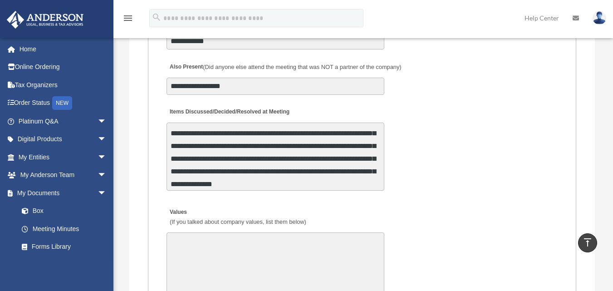
type textarea "**********"
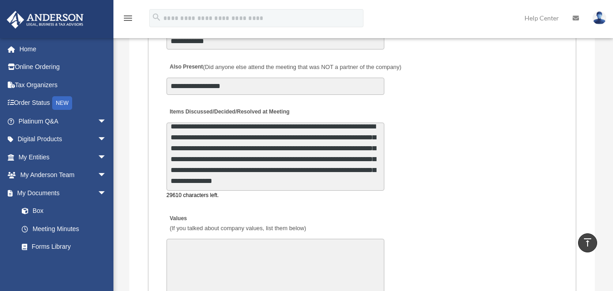
scroll to position [11, 0]
click at [378, 182] on textarea "**********" at bounding box center [276, 157] width 218 height 68
click at [356, 172] on textarea "**********" at bounding box center [276, 157] width 218 height 68
click at [372, 184] on textarea "**********" at bounding box center [276, 157] width 218 height 68
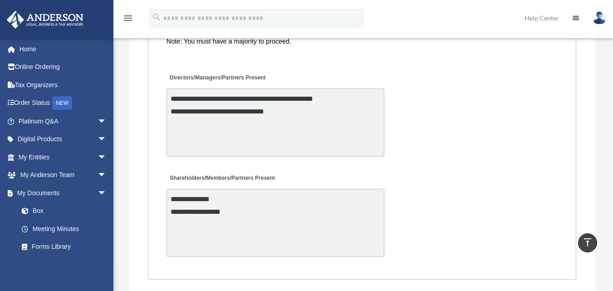
scroll to position [2225, 0]
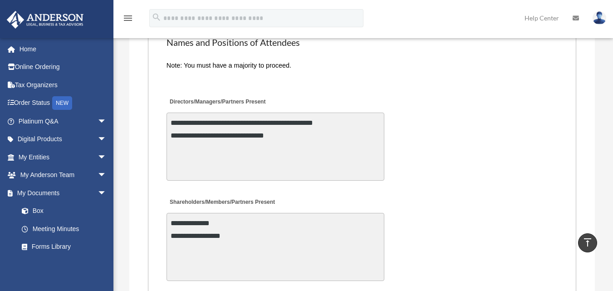
type textarea "**********"
click at [268, 222] on textarea "**********" at bounding box center [276, 247] width 218 height 68
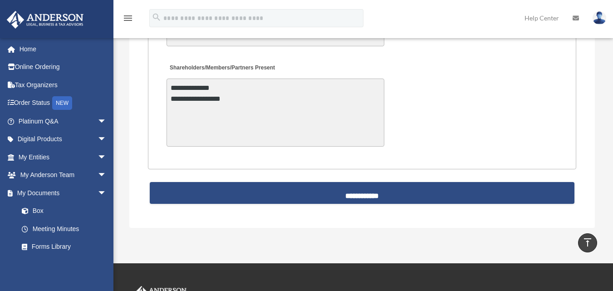
scroll to position [2355, 0]
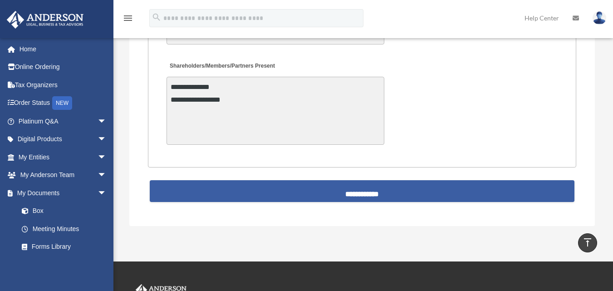
click at [346, 196] on input "**********" at bounding box center [362, 191] width 425 height 22
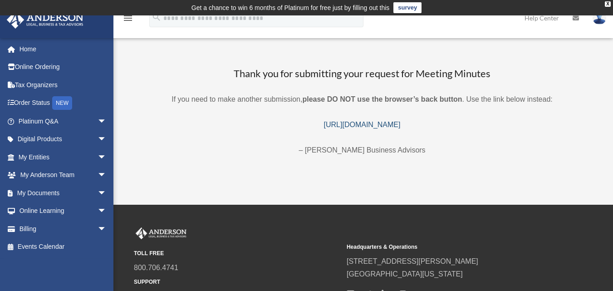
click at [352, 127] on link "[URL][DOMAIN_NAME]" at bounding box center [362, 125] width 77 height 8
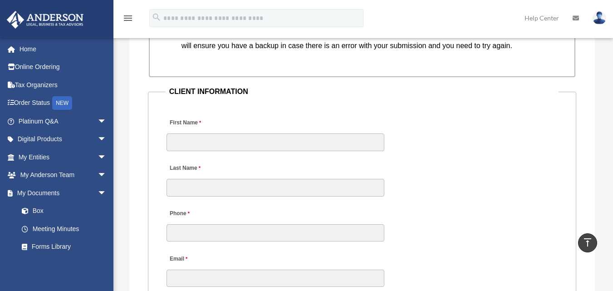
scroll to position [954, 0]
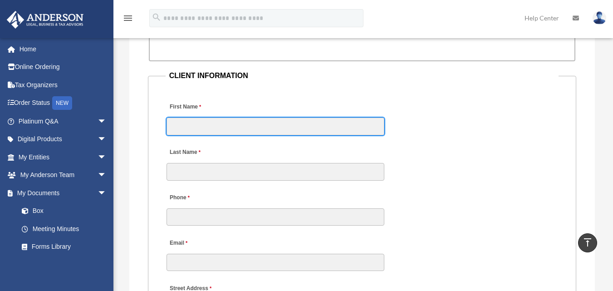
click at [351, 127] on input "First Name" at bounding box center [276, 126] width 218 height 17
type input "*******"
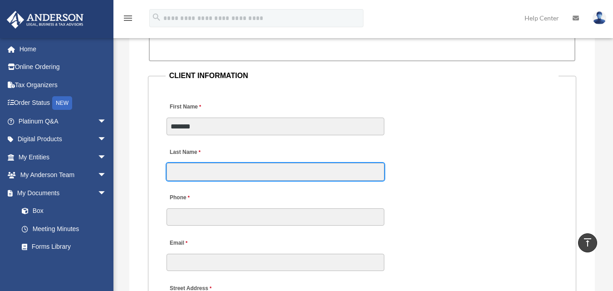
type input "******"
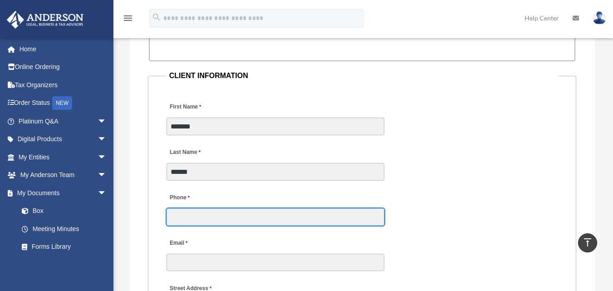
type input "**********"
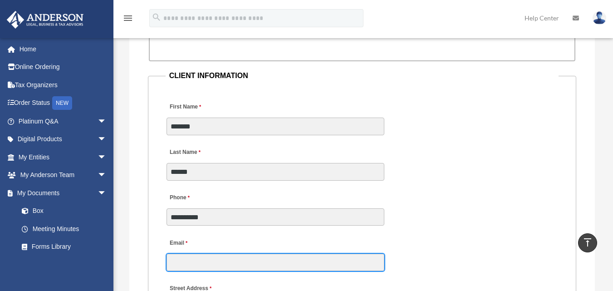
type input "**********"
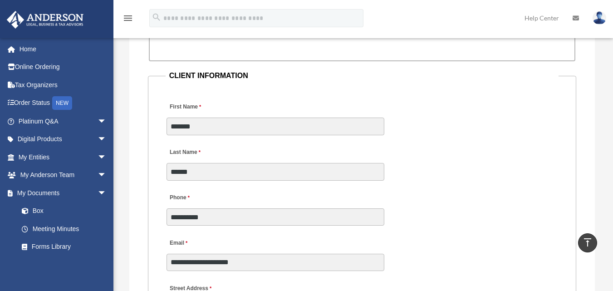
type input "**********"
type input "******"
type input "**********"
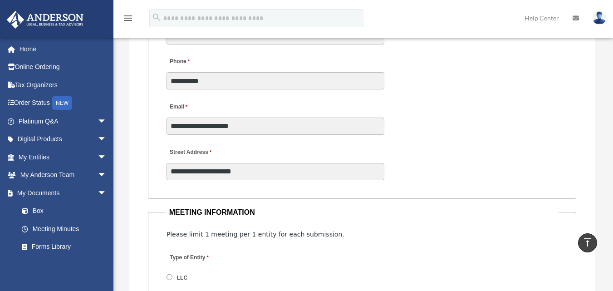
scroll to position [1135, 0]
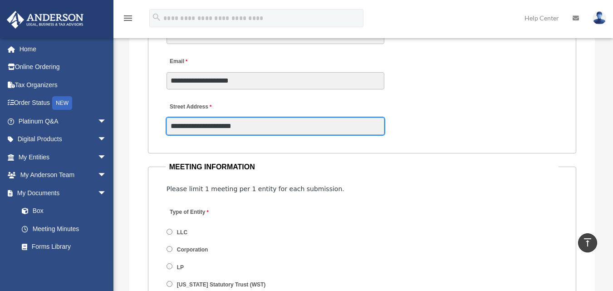
click at [326, 128] on input "**********" at bounding box center [276, 126] width 218 height 17
type input "**********"
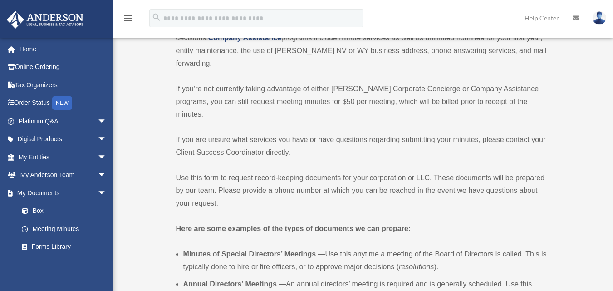
scroll to position [0, 0]
